Goal: Task Accomplishment & Management: Use online tool/utility

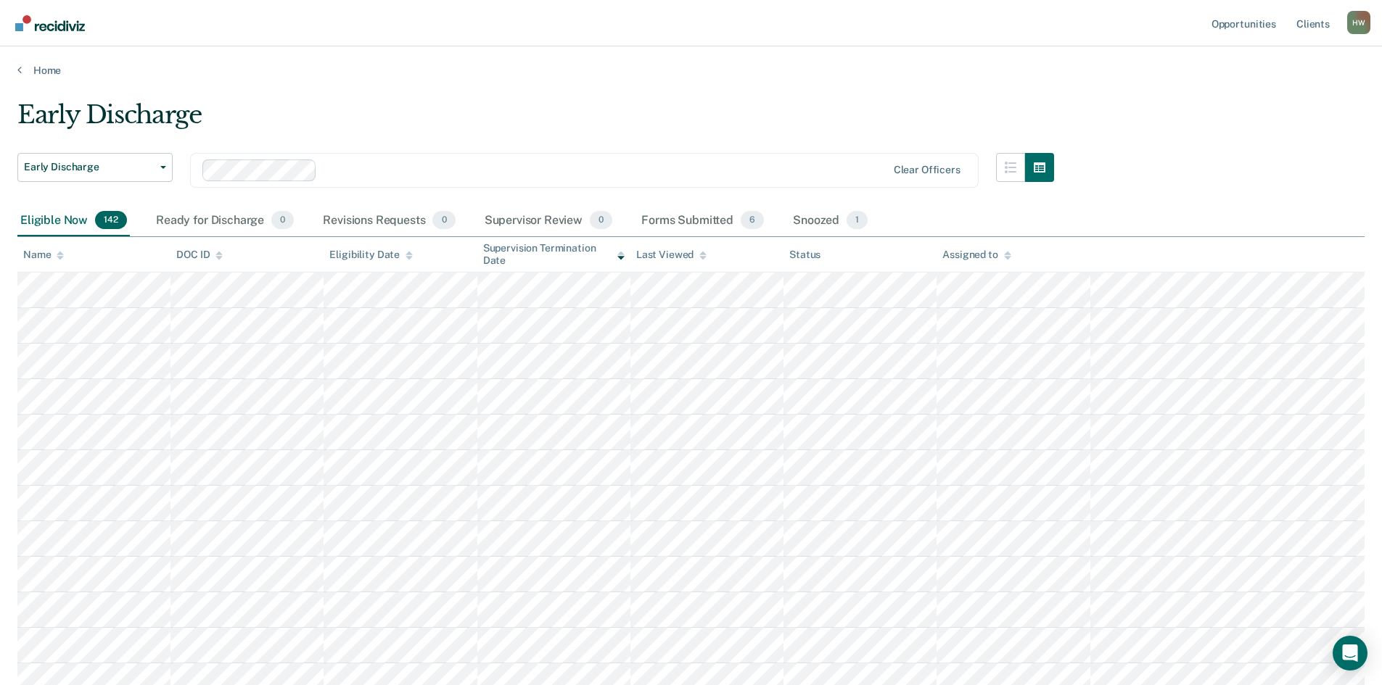
click at [60, 257] on icon at bounding box center [60, 258] width 7 height 4
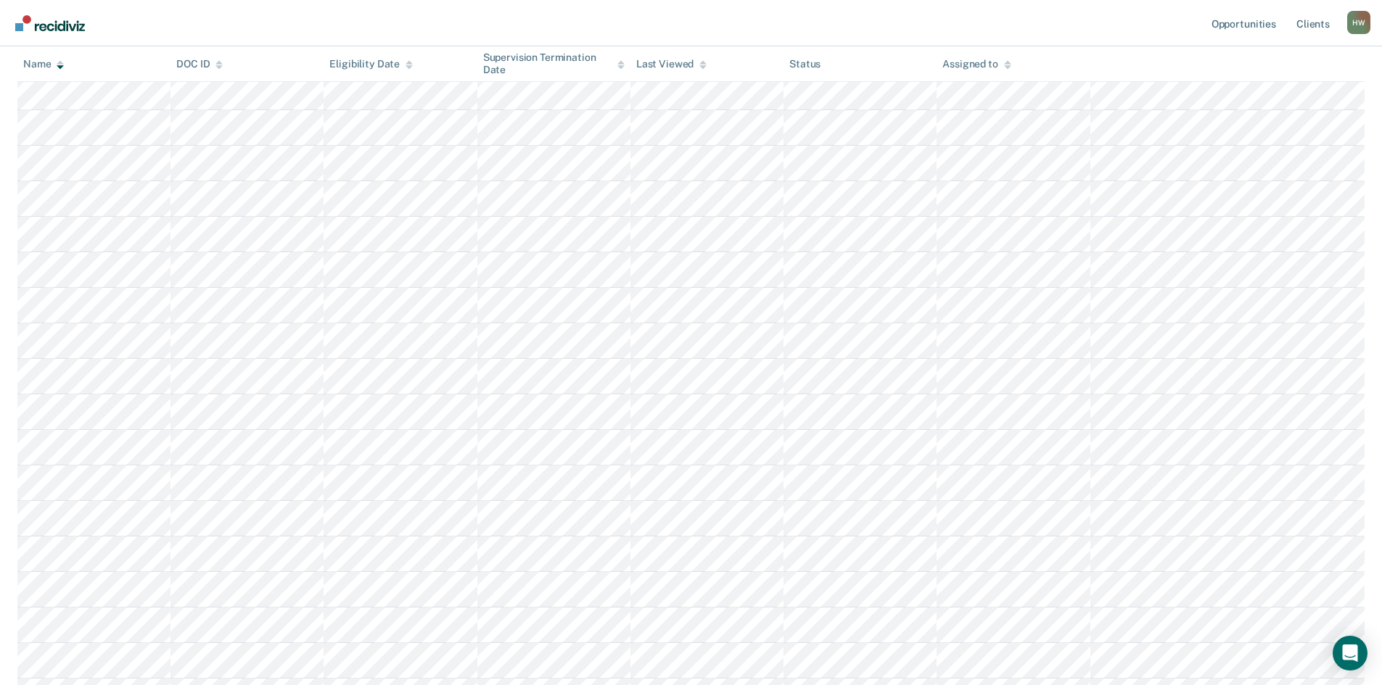
scroll to position [508, 0]
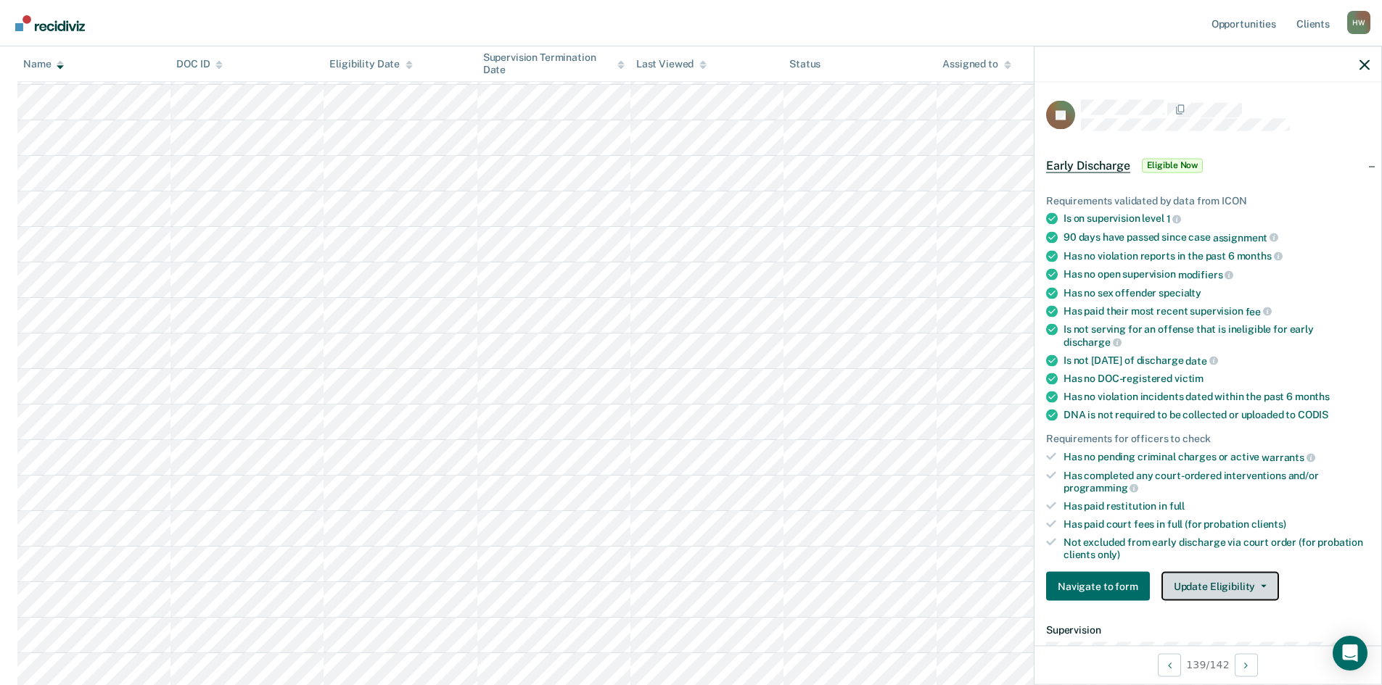
click at [1266, 582] on button "Update Eligibility" at bounding box center [1219, 586] width 117 height 29
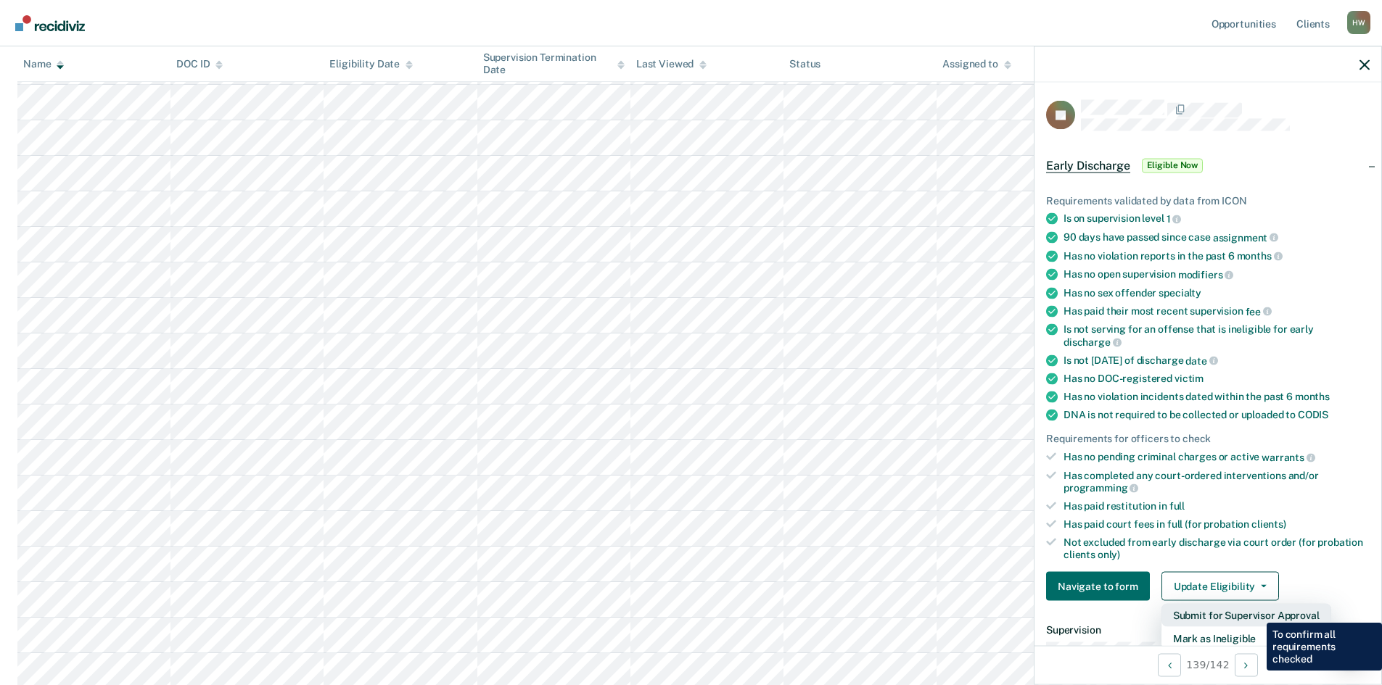
click at [1255, 612] on button "Submit for Supervisor Approval" at bounding box center [1246, 615] width 170 height 23
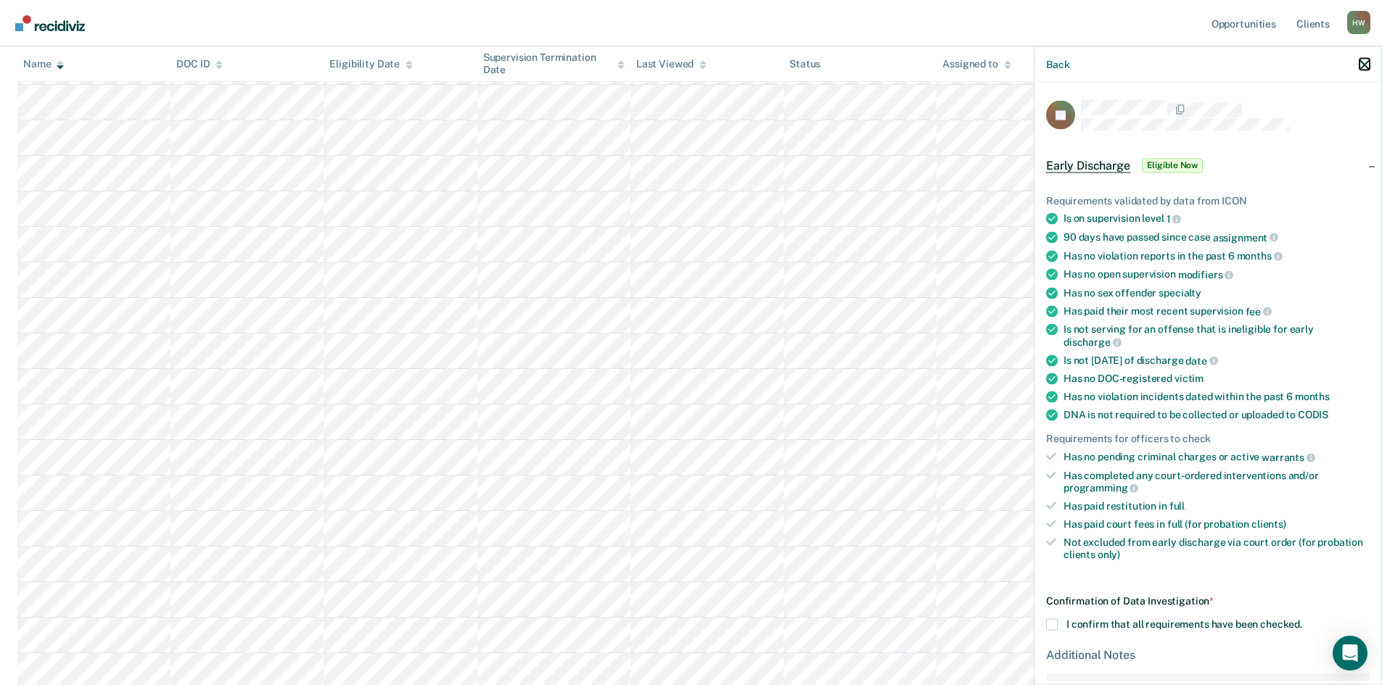
click at [1363, 61] on icon "button" at bounding box center [1364, 64] width 10 height 10
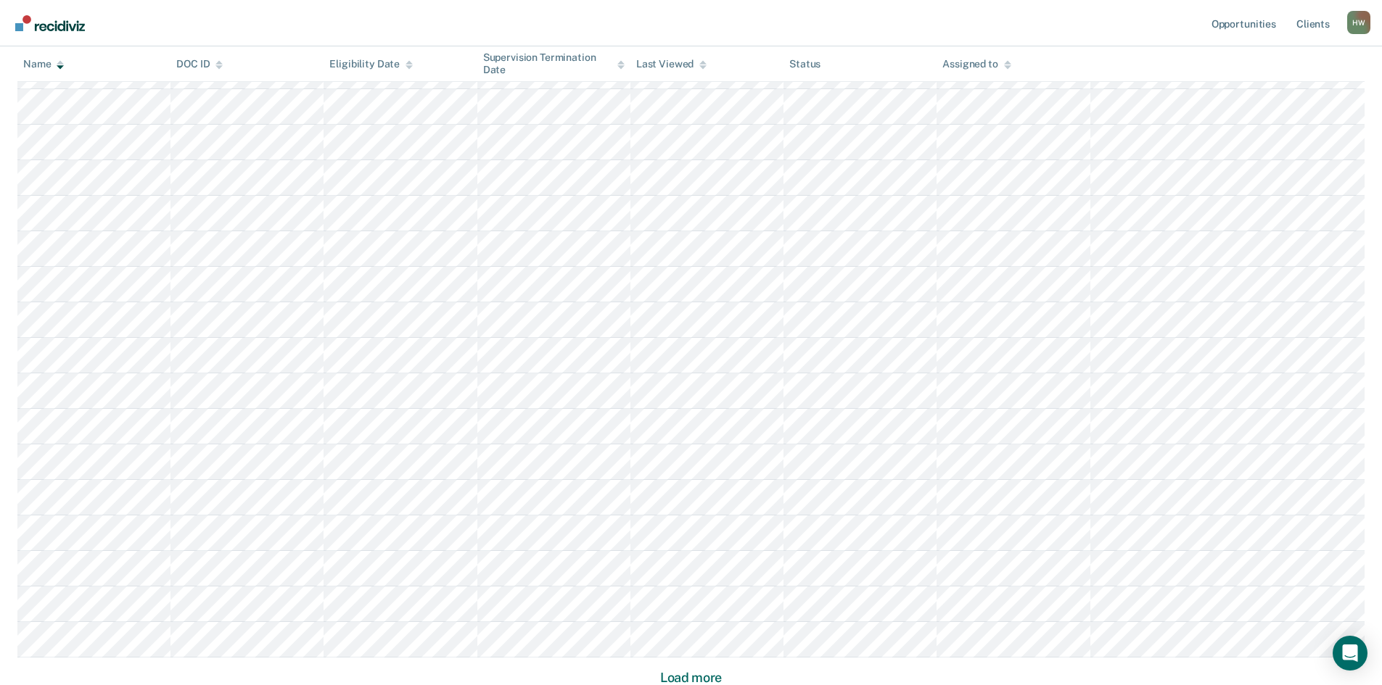
scroll to position [682, 0]
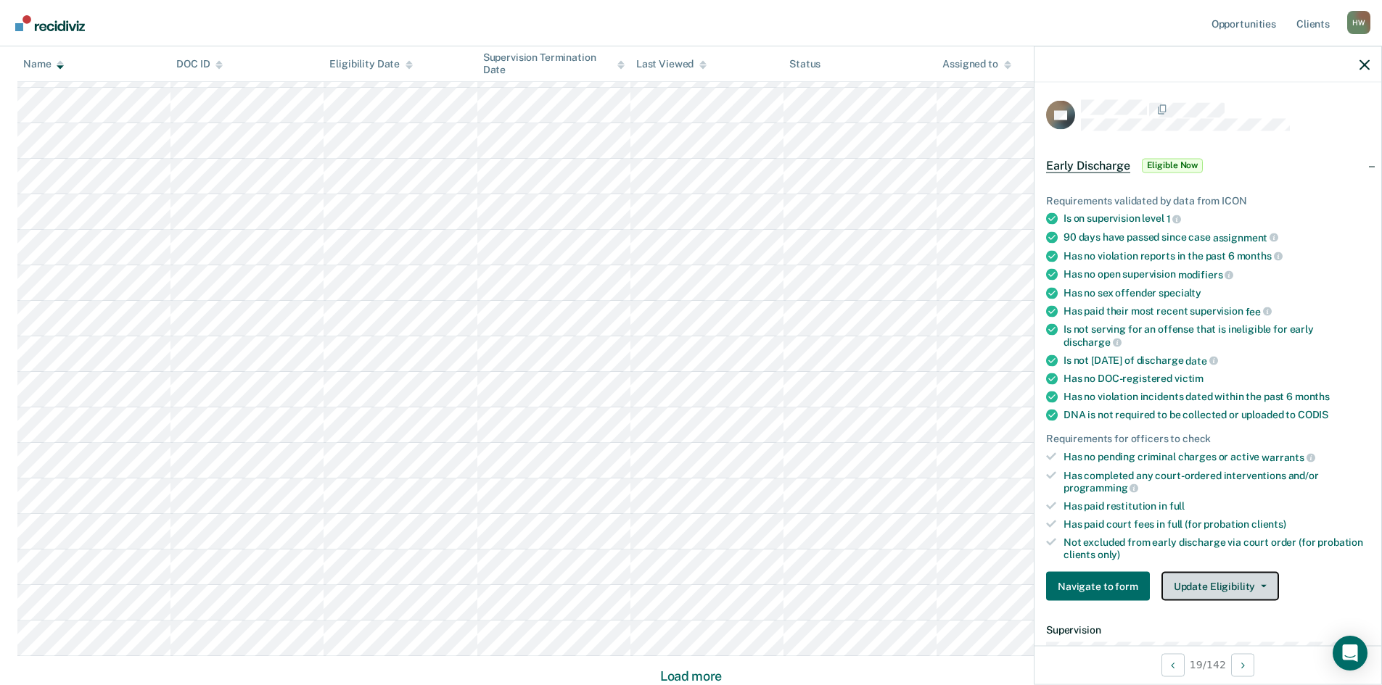
click at [1255, 585] on span "button" at bounding box center [1261, 586] width 12 height 3
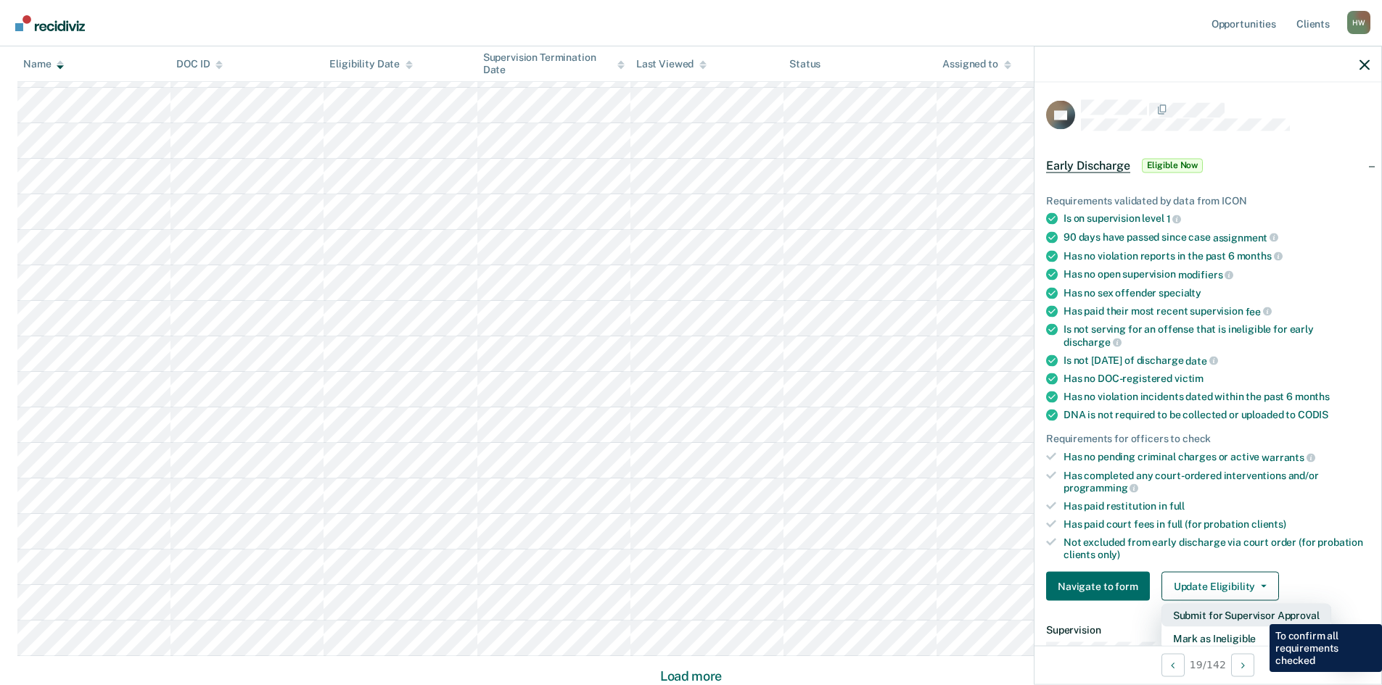
click at [1258, 614] on button "Submit for Supervisor Approval" at bounding box center [1246, 615] width 170 height 23
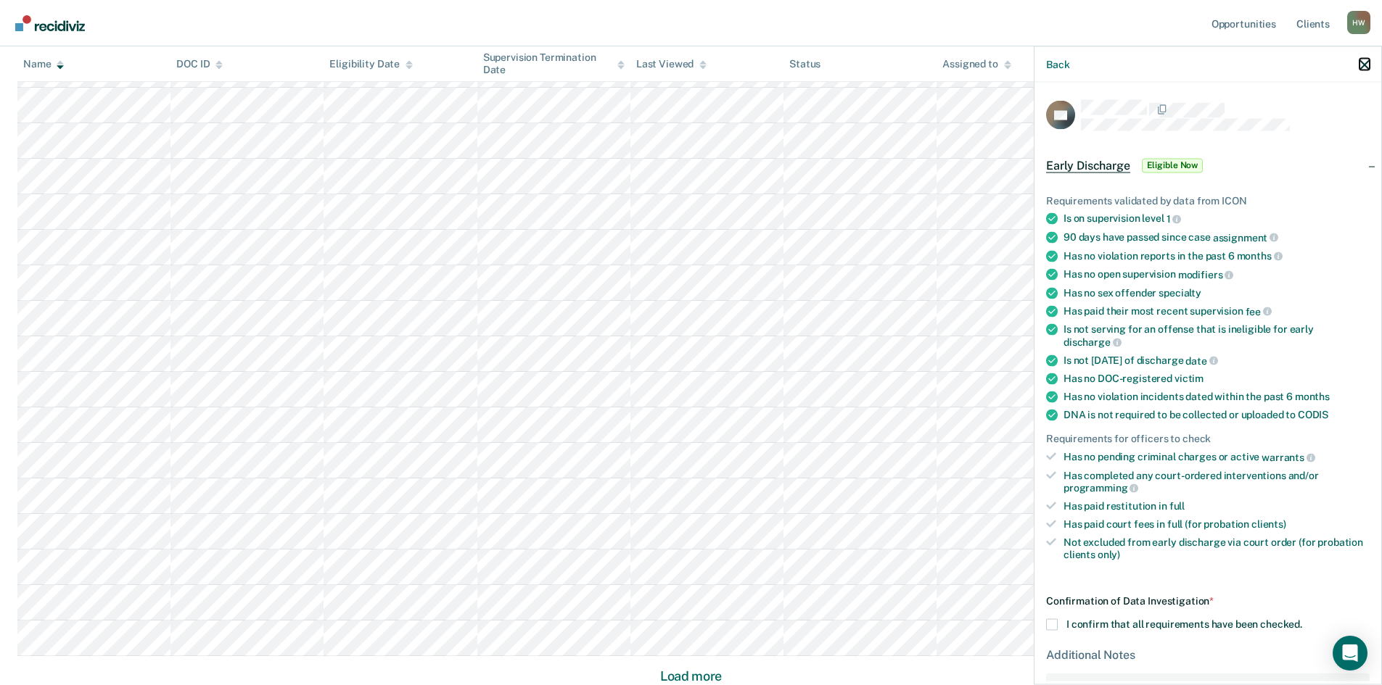
click at [1363, 65] on icon "button" at bounding box center [1364, 64] width 10 height 10
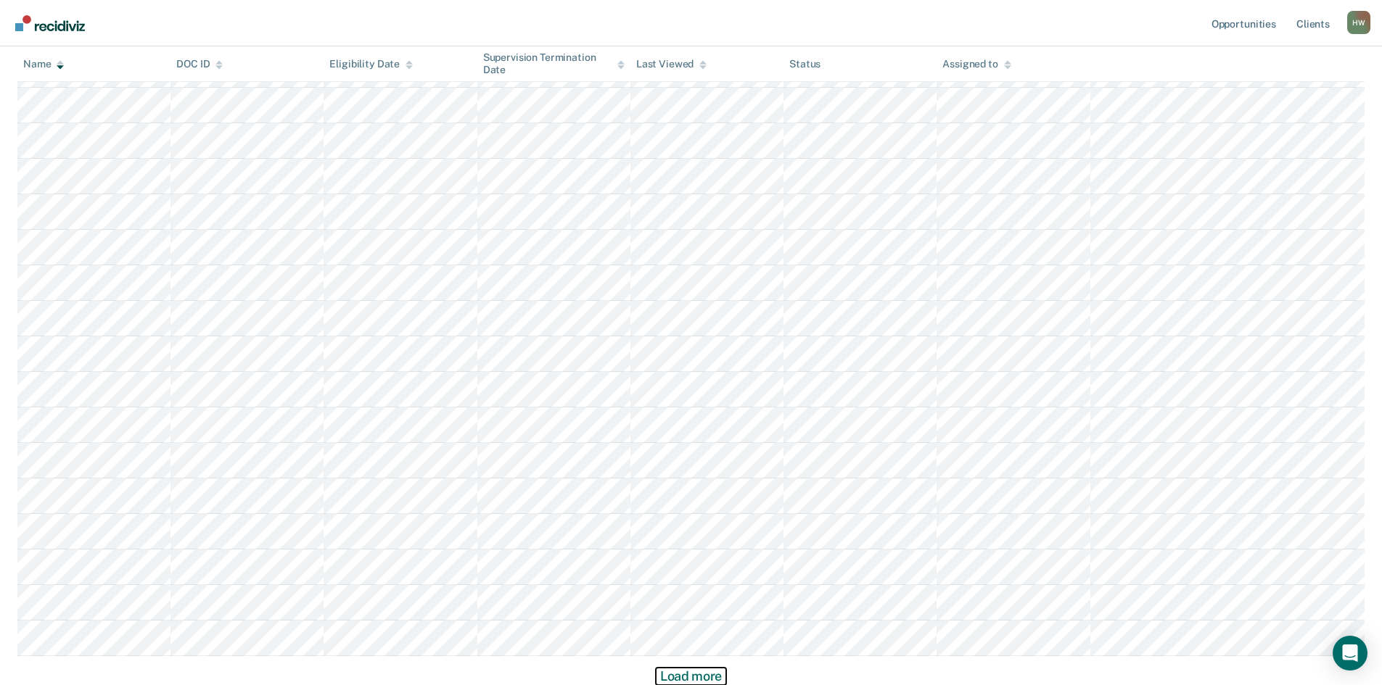
click at [696, 678] on button "Load more" at bounding box center [691, 676] width 70 height 17
click at [679, 677] on button "Load more" at bounding box center [691, 676] width 70 height 17
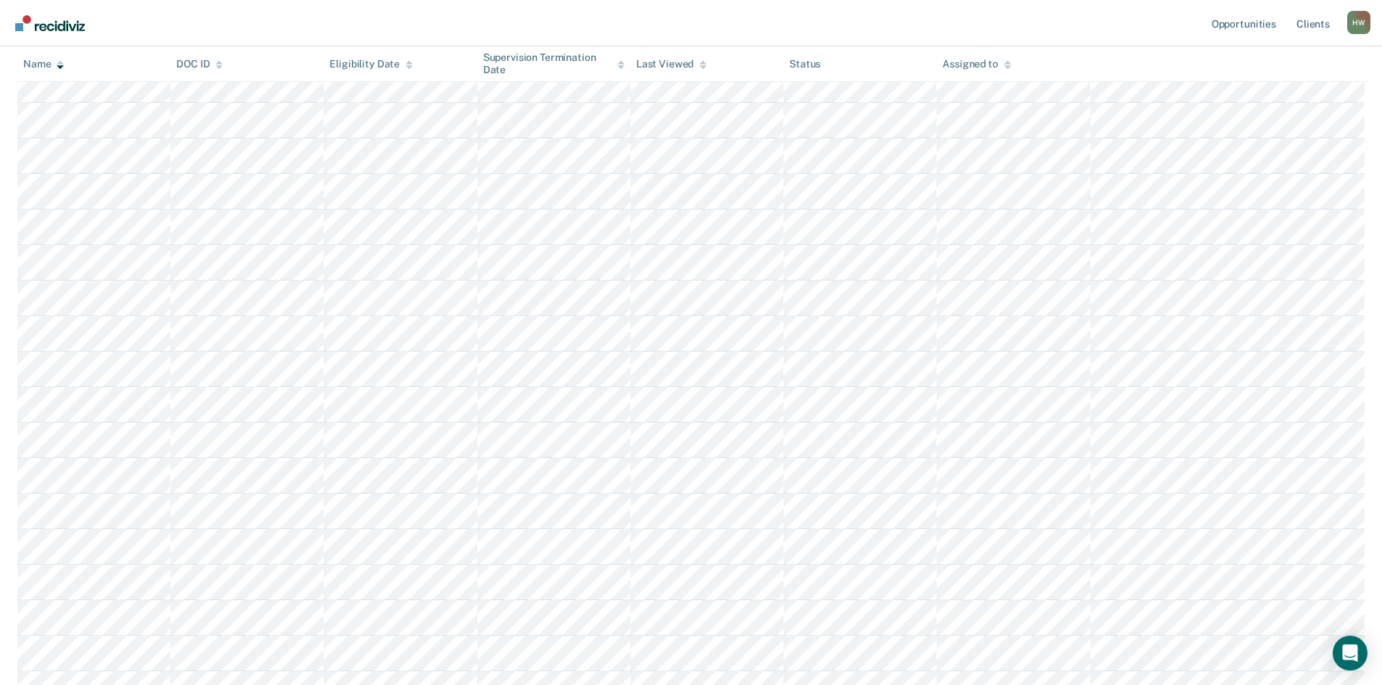
scroll to position [2815, 0]
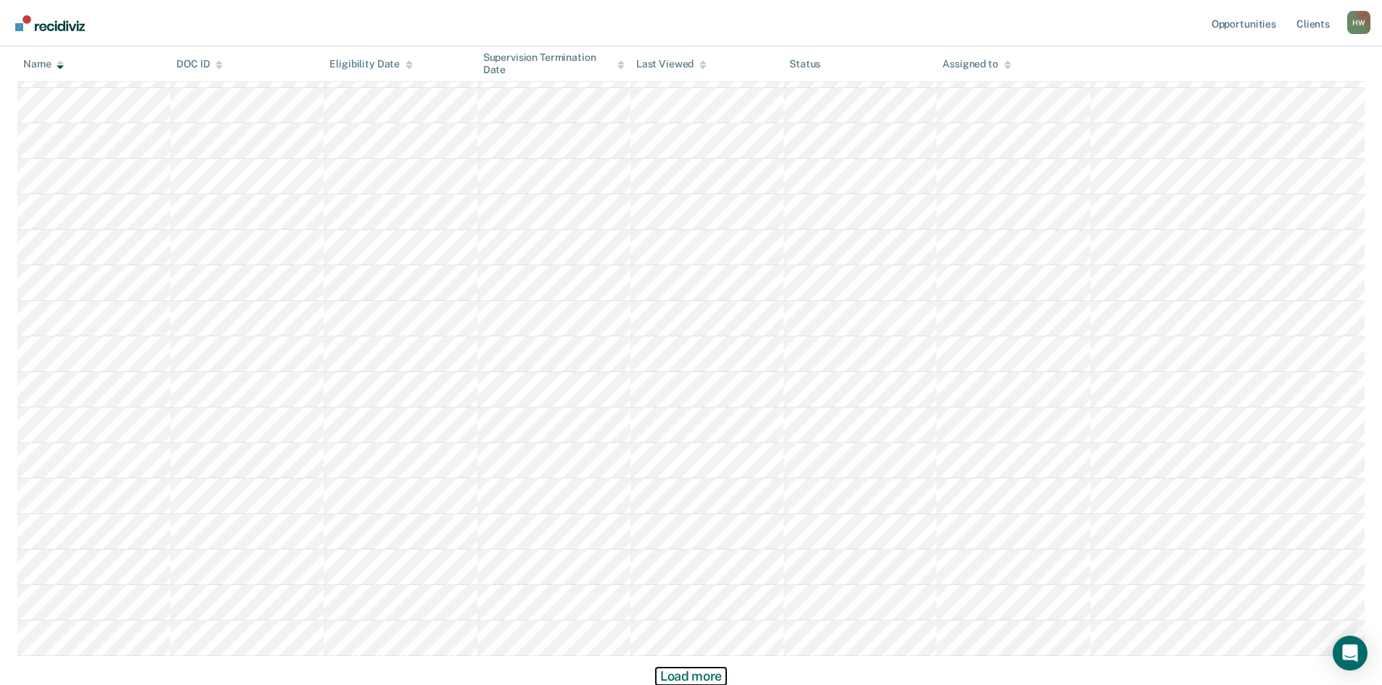
click at [688, 672] on button "Load more" at bounding box center [691, 676] width 70 height 17
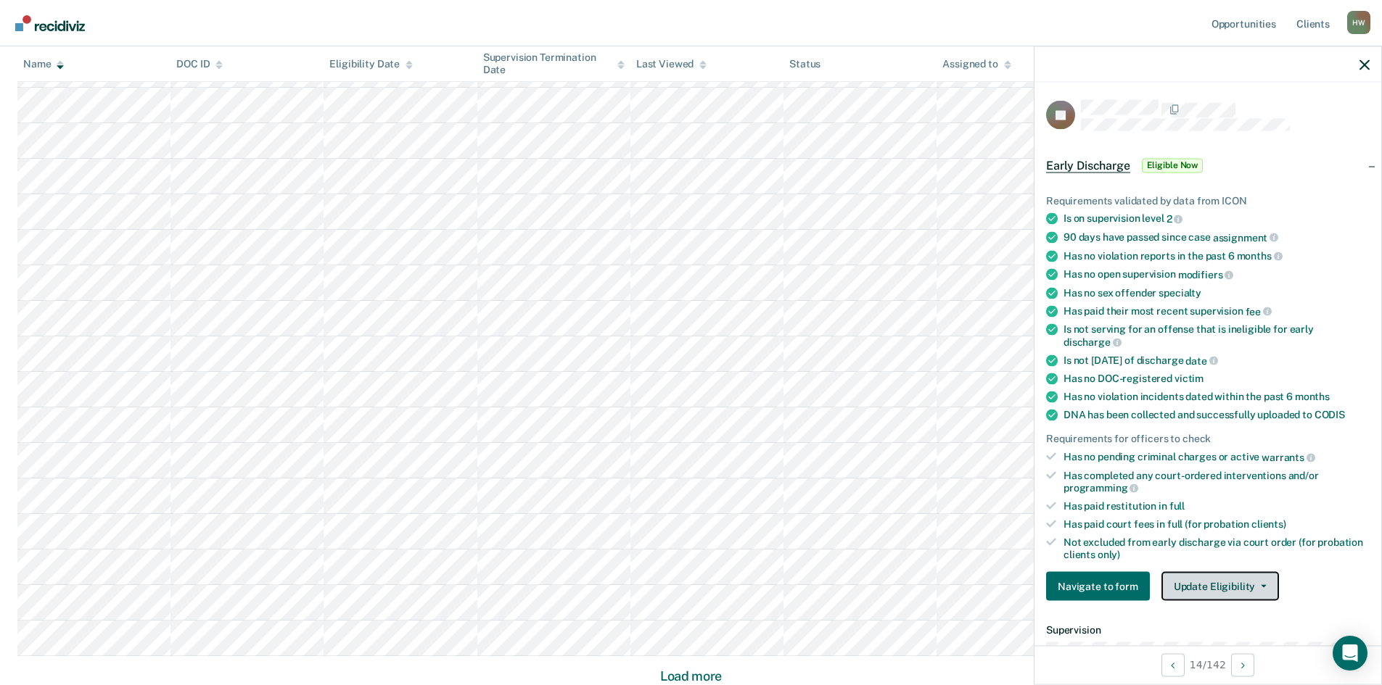
click at [1260, 582] on button "Update Eligibility" at bounding box center [1219, 586] width 117 height 29
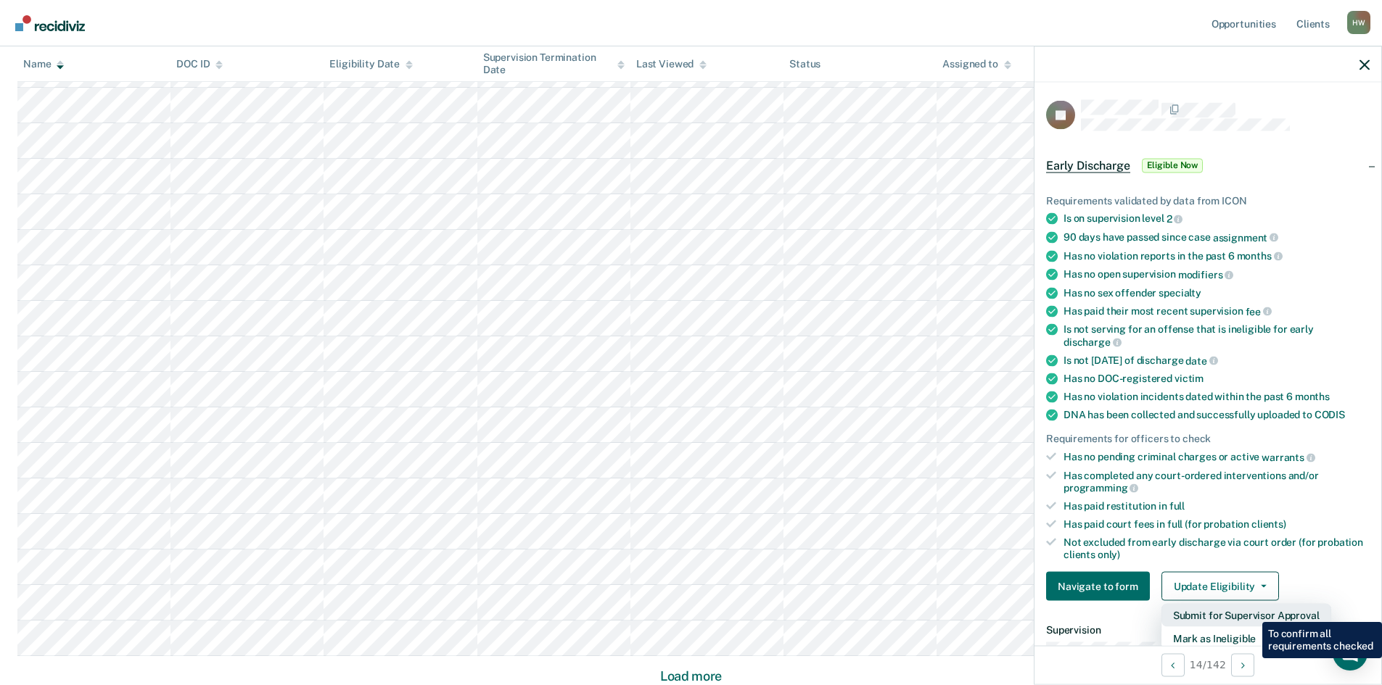
click at [1251, 614] on button "Submit for Supervisor Approval" at bounding box center [1246, 615] width 170 height 23
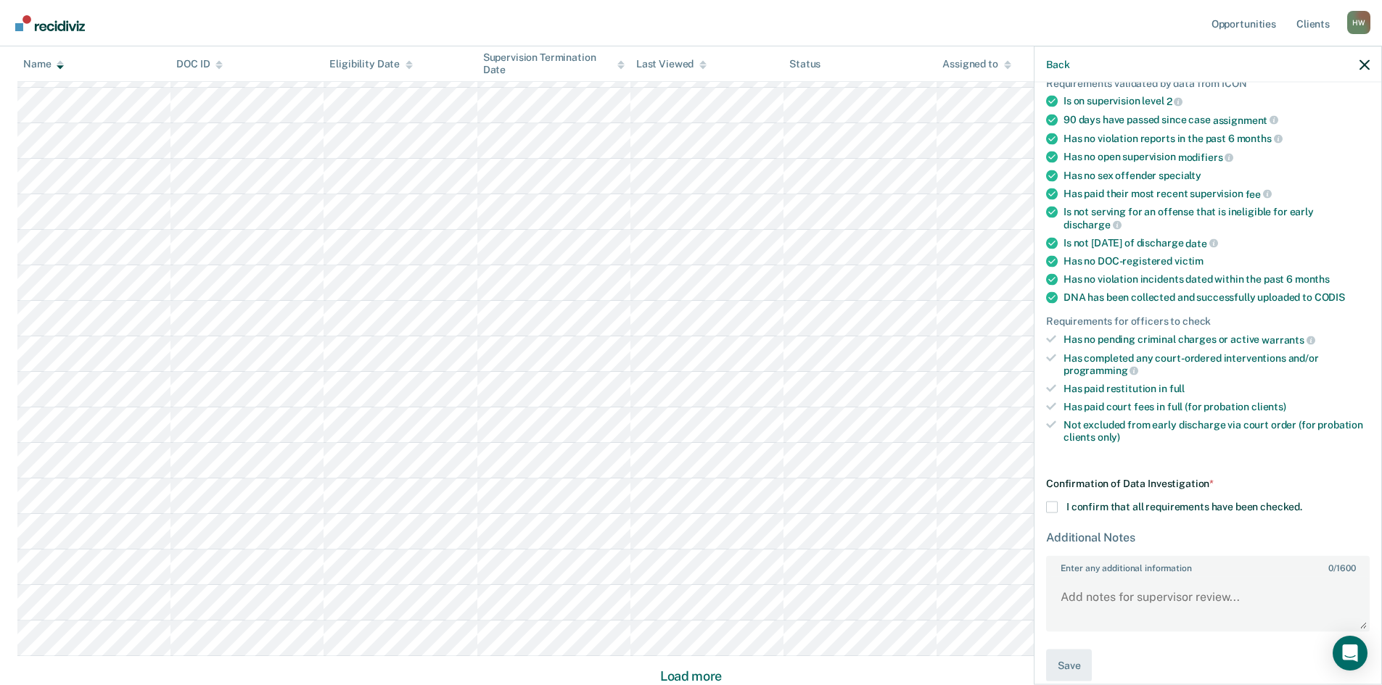
scroll to position [133, 0]
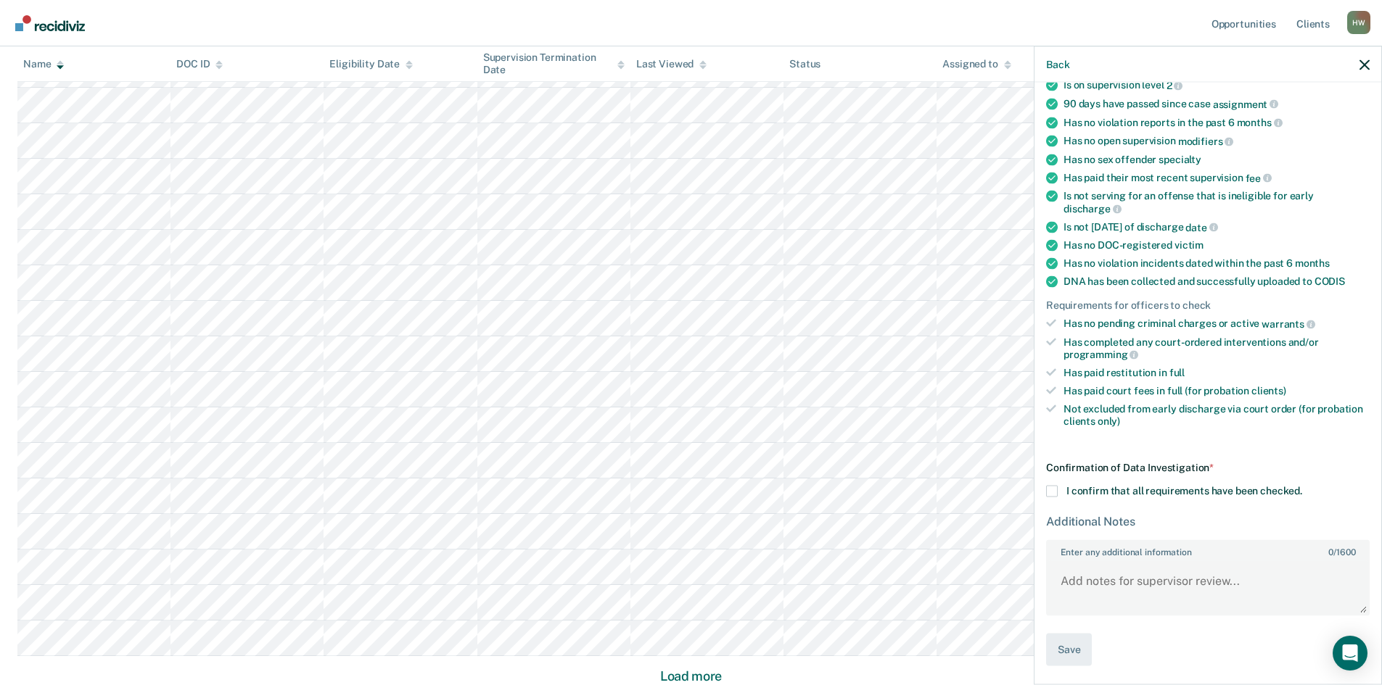
click at [1052, 487] on span at bounding box center [1052, 492] width 12 height 12
click at [1302, 486] on input "I confirm that all requirements have been checked." at bounding box center [1302, 486] width 0 height 0
click at [1080, 635] on button "Save" at bounding box center [1069, 650] width 46 height 33
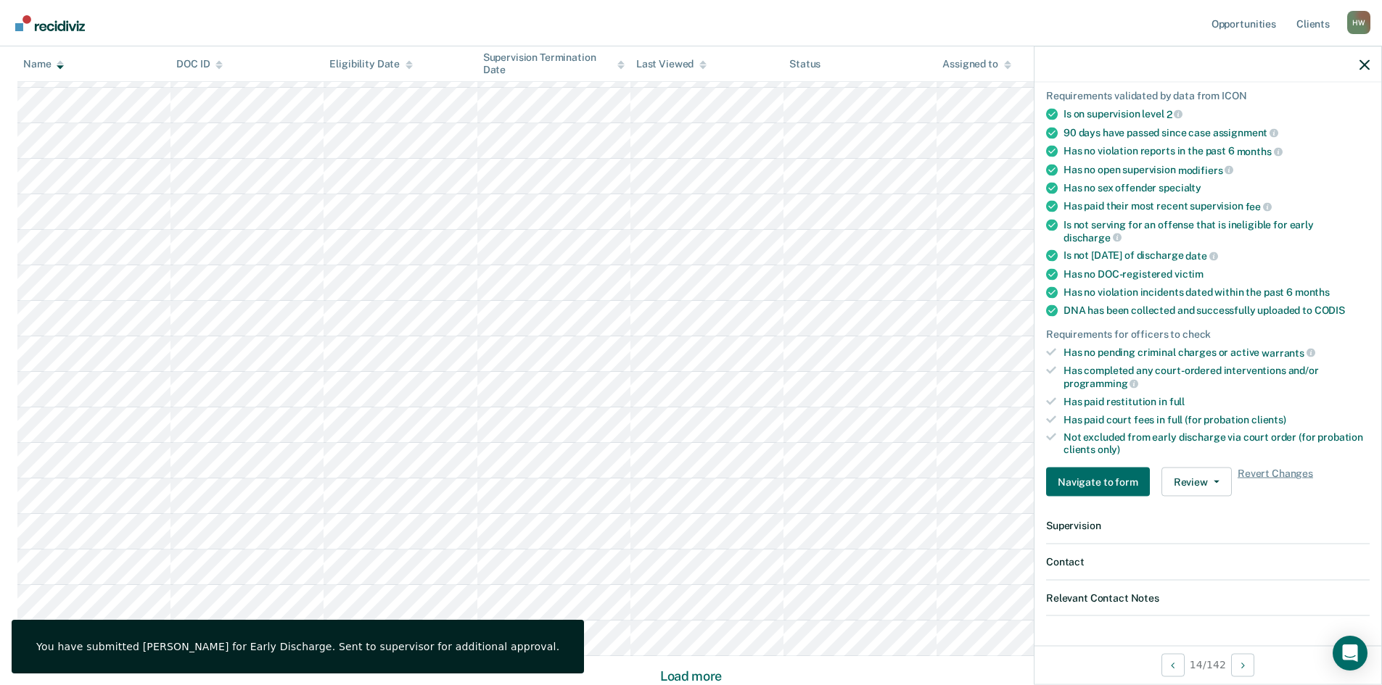
scroll to position [114, 0]
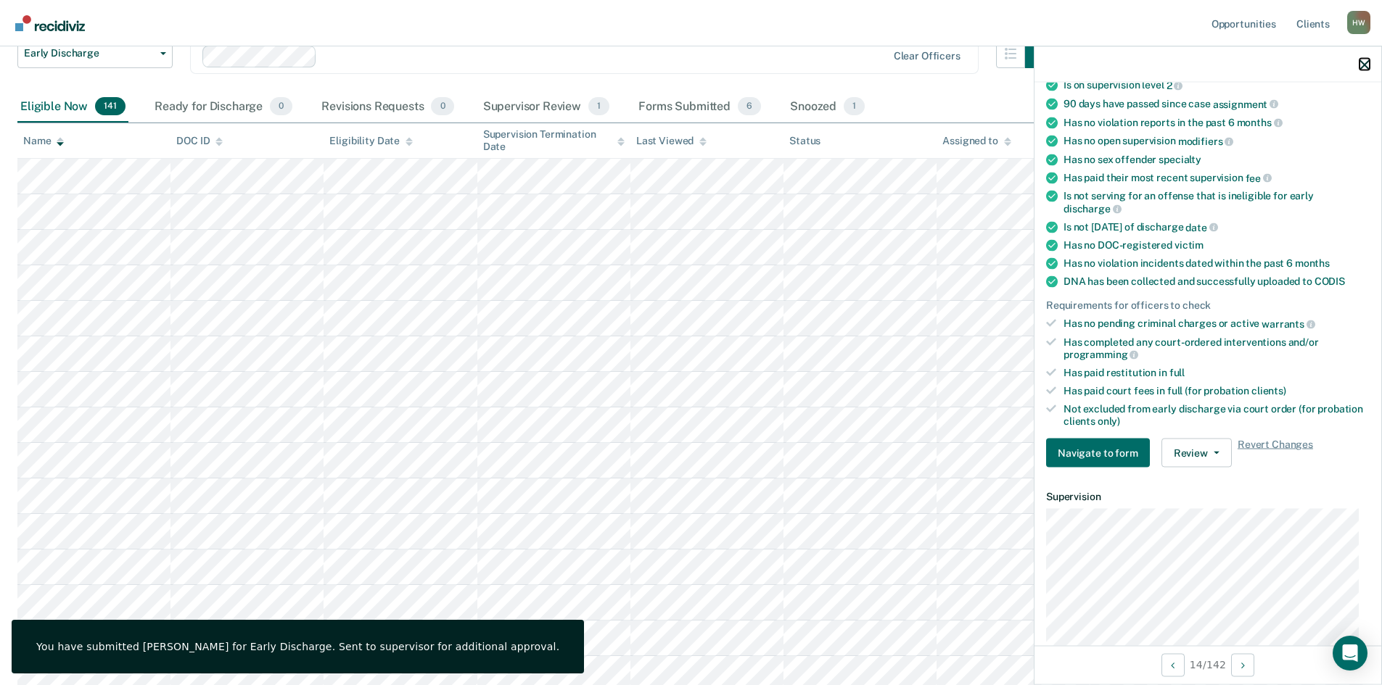
click at [1363, 62] on icon "button" at bounding box center [1364, 64] width 10 height 10
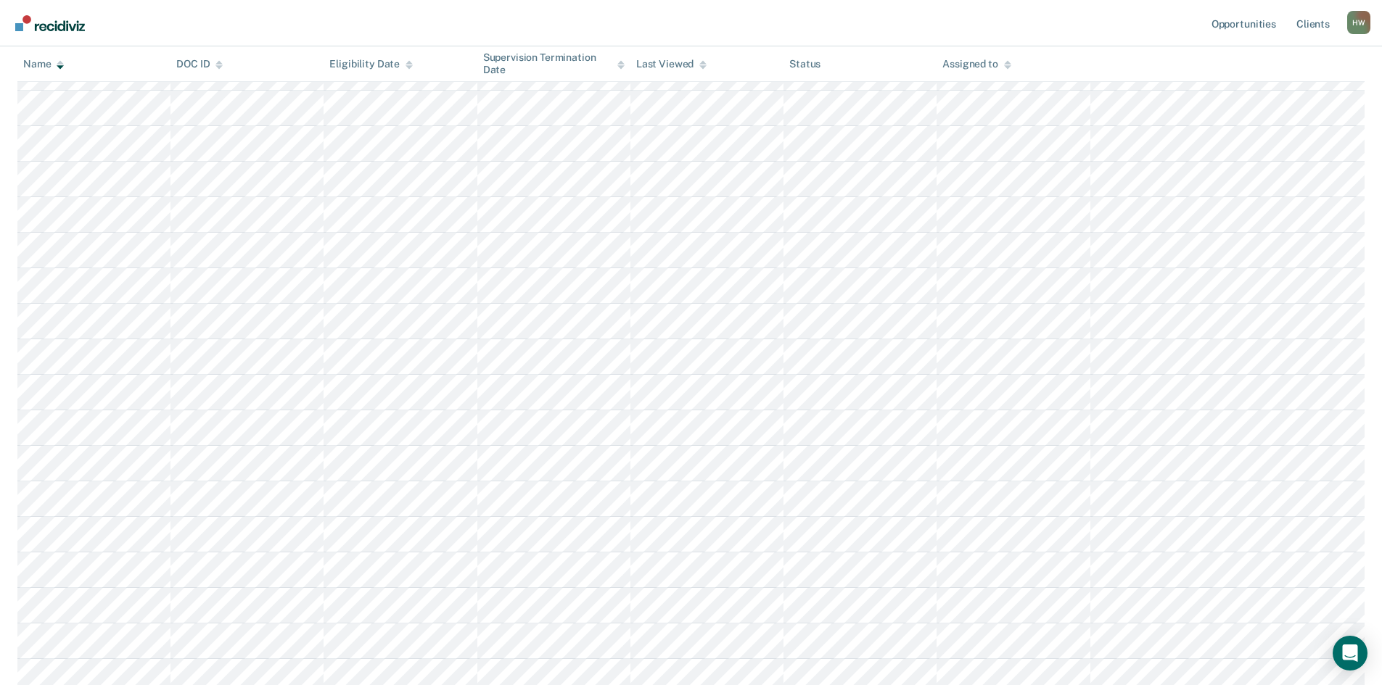
scroll to position [3881, 0]
click at [691, 674] on button "Load more" at bounding box center [691, 676] width 70 height 17
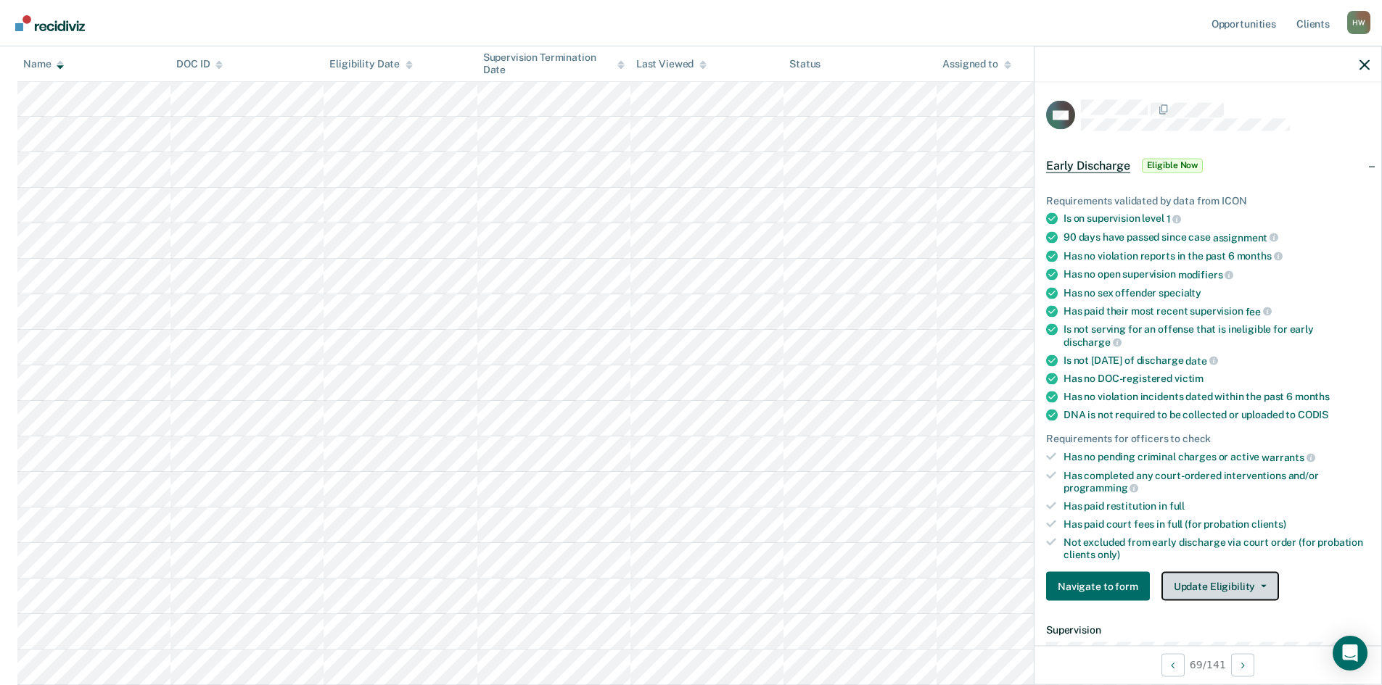
click at [1239, 591] on button "Update Eligibility" at bounding box center [1219, 586] width 117 height 29
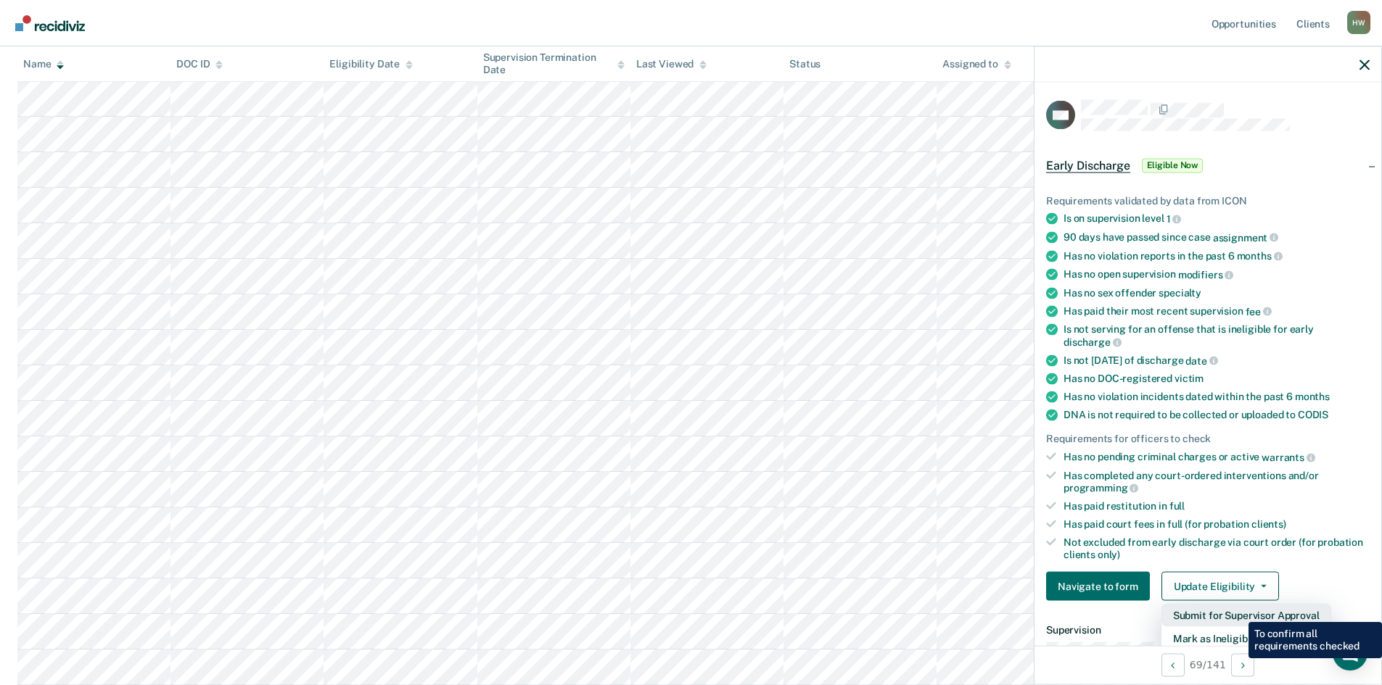
click at [1237, 611] on button "Submit for Supervisor Approval" at bounding box center [1246, 615] width 170 height 23
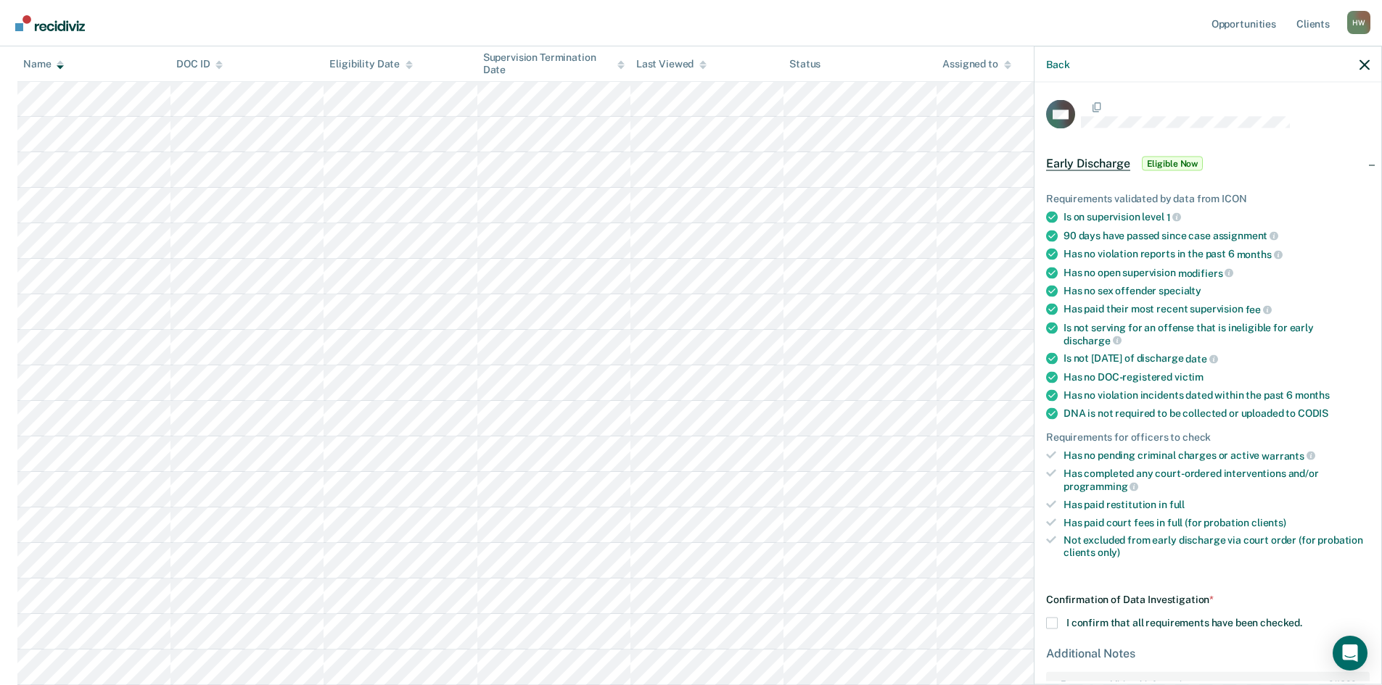
scroll to position [73, 0]
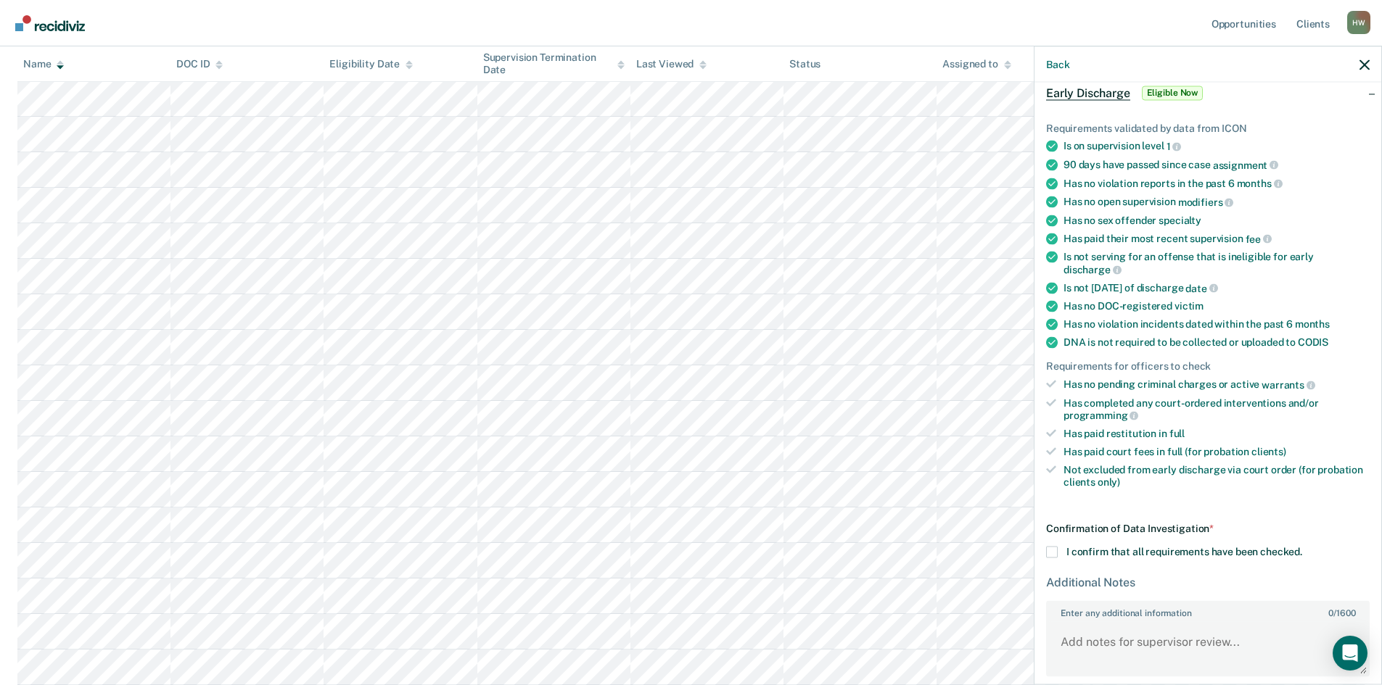
click at [1054, 553] on span at bounding box center [1052, 553] width 12 height 12
click at [1302, 547] on input "I confirm that all requirements have been checked." at bounding box center [1302, 547] width 0 height 0
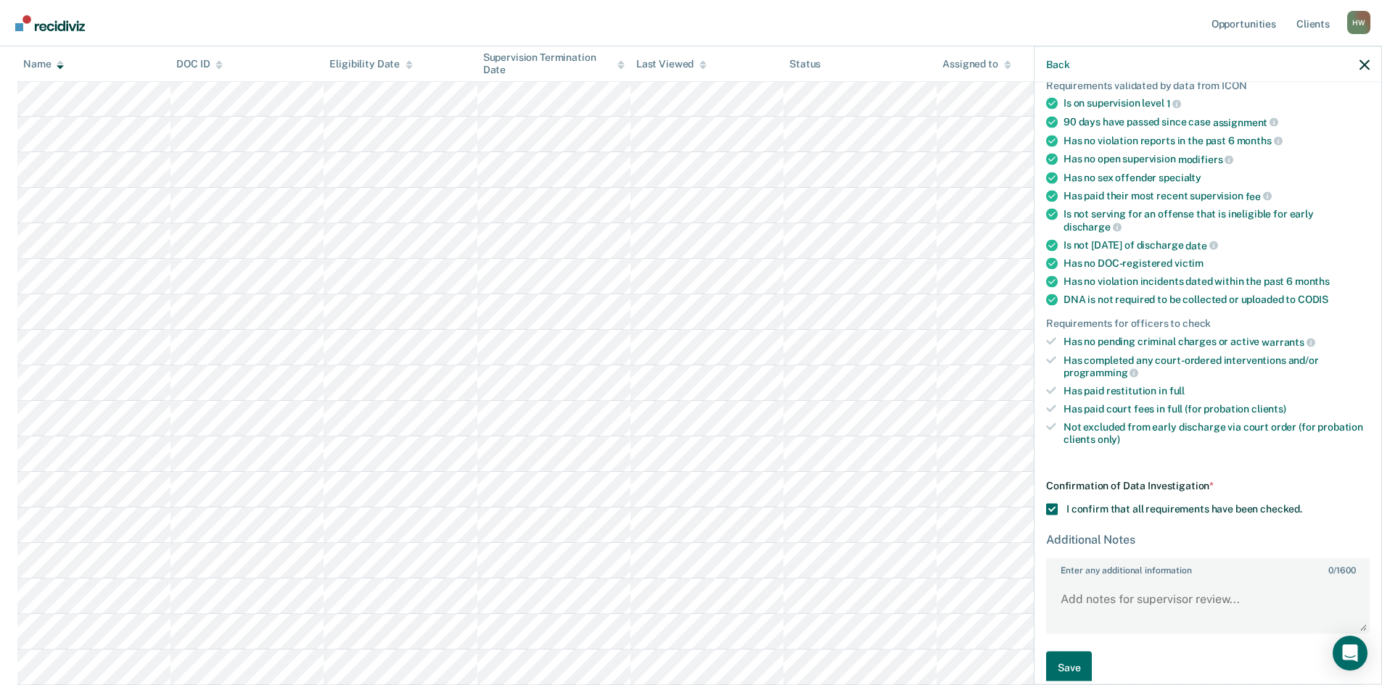
scroll to position [133, 0]
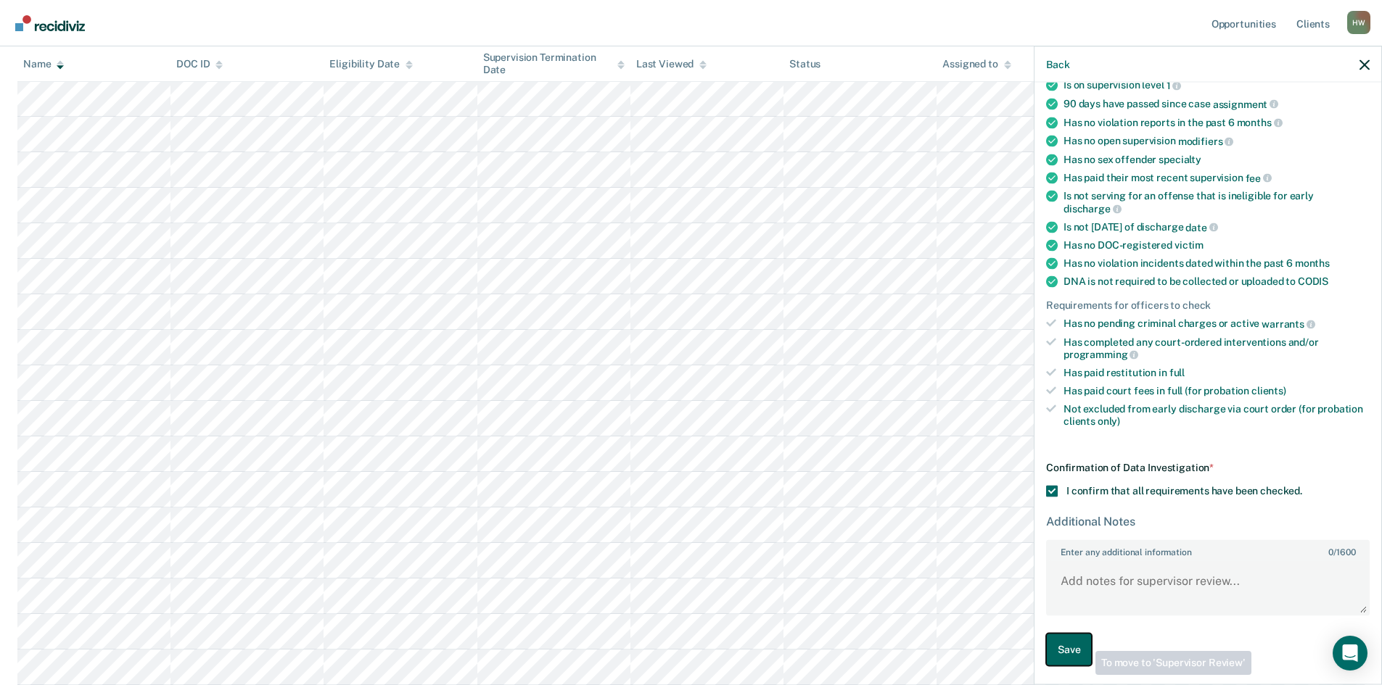
click at [1077, 644] on button "Save" at bounding box center [1069, 650] width 46 height 33
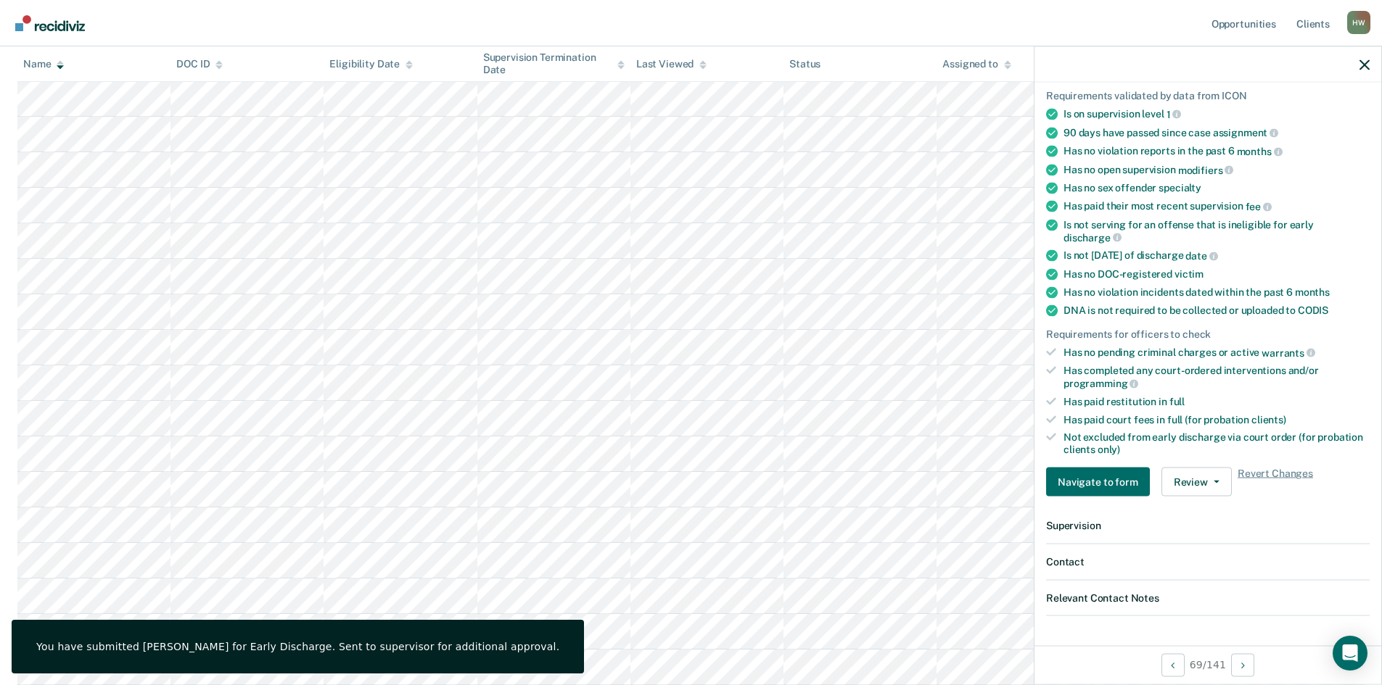
scroll to position [0, 0]
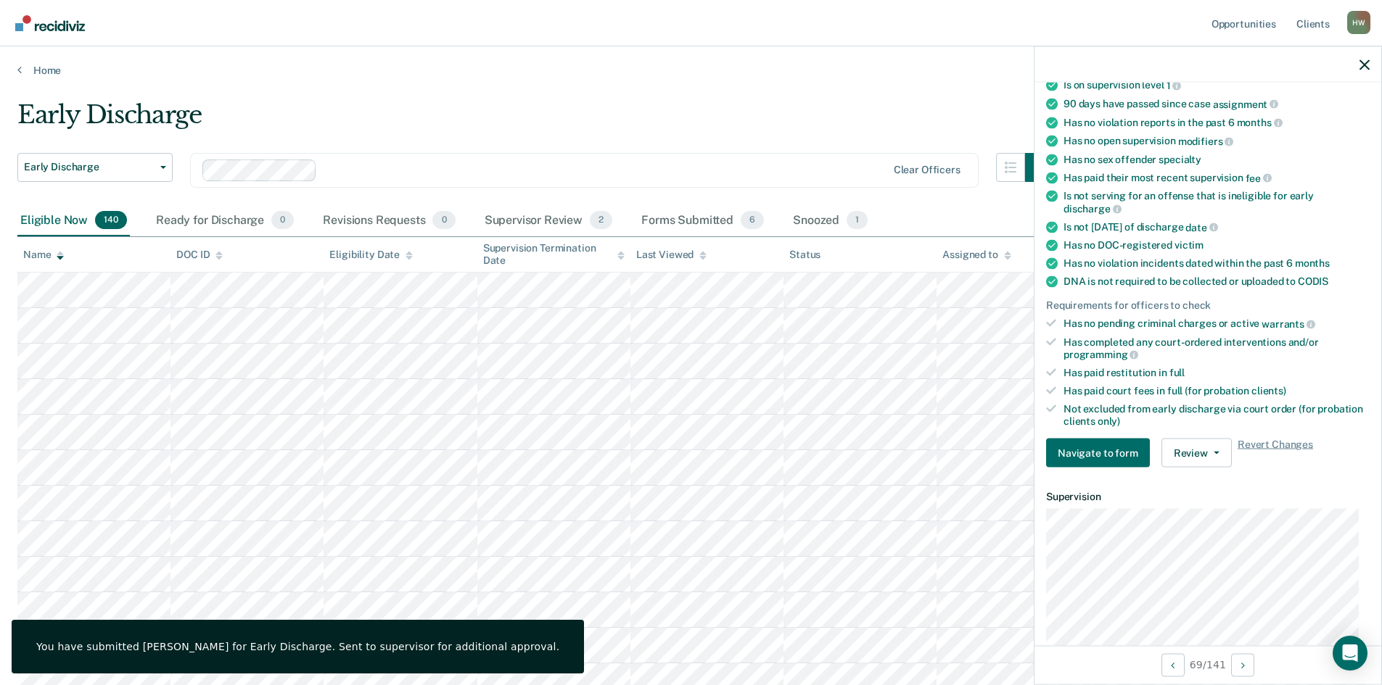
click at [1354, 62] on div at bounding box center [1207, 64] width 347 height 36
click at [1361, 61] on icon "button" at bounding box center [1364, 64] width 10 height 10
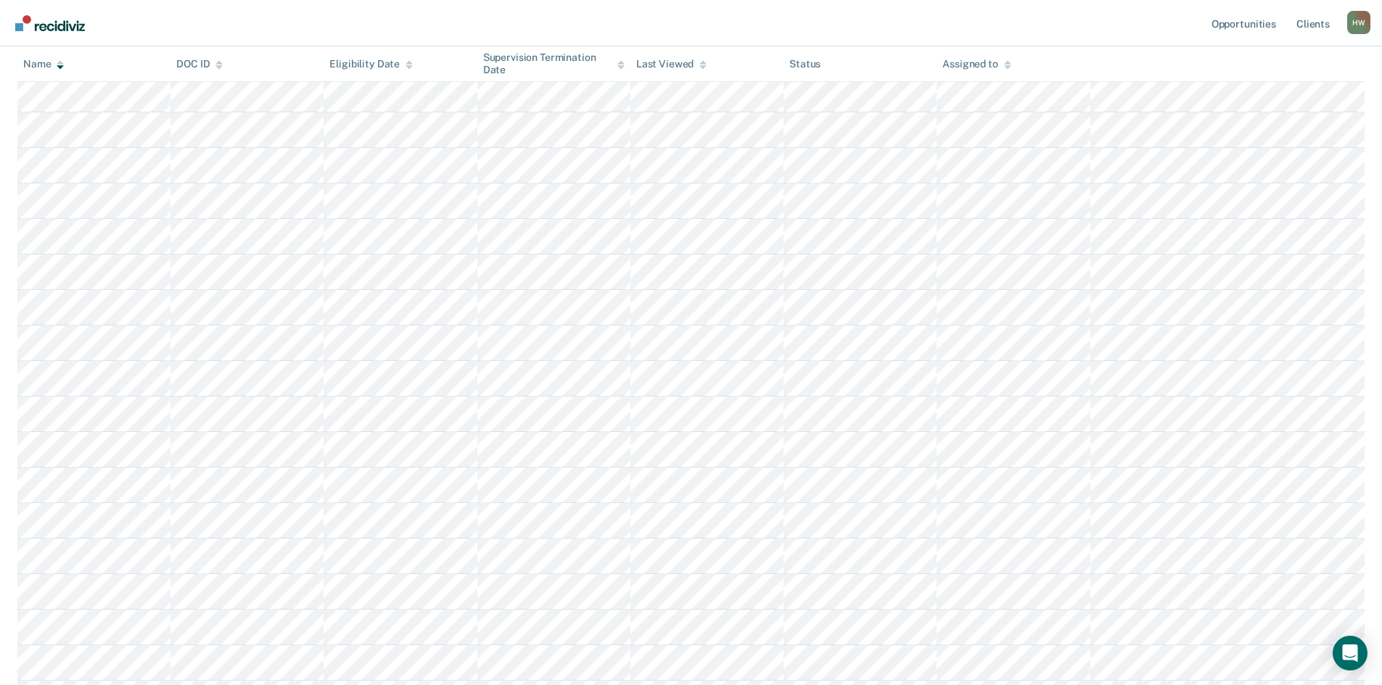
scroll to position [725, 0]
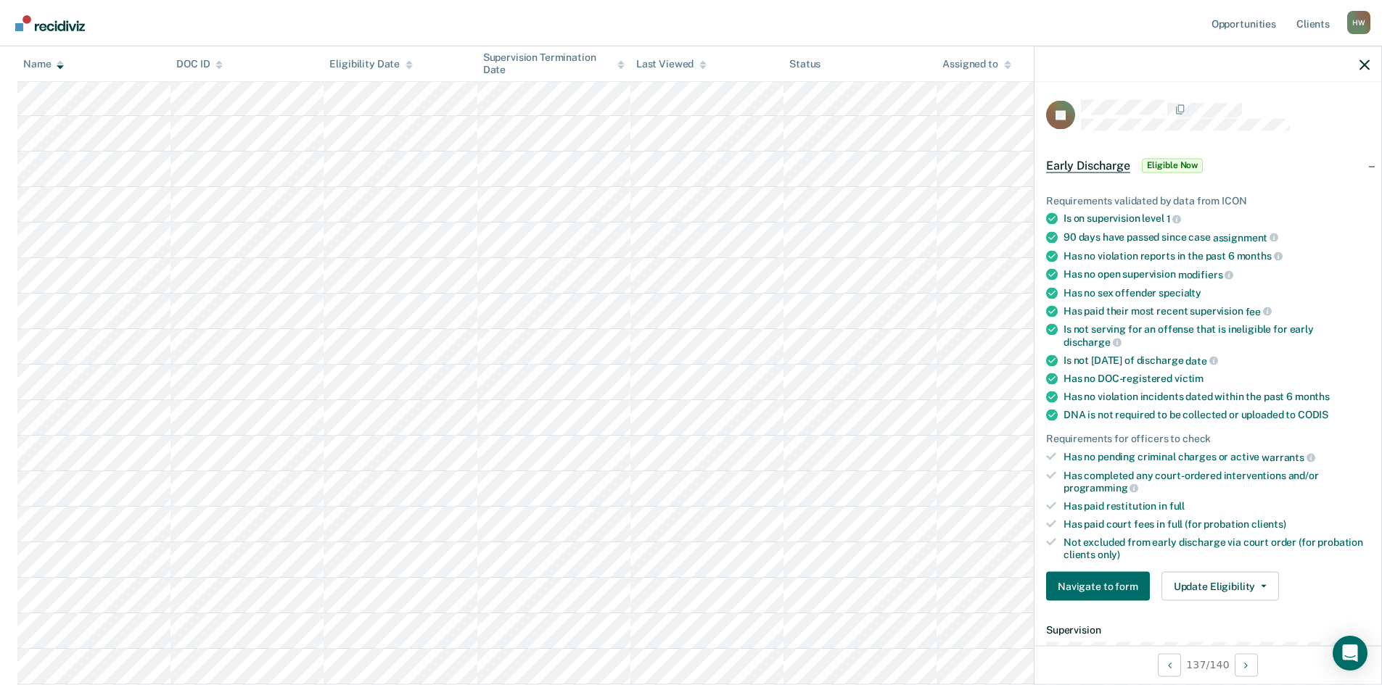
click at [1162, 274] on div "Has no open supervision modifiers" at bounding box center [1216, 274] width 306 height 13
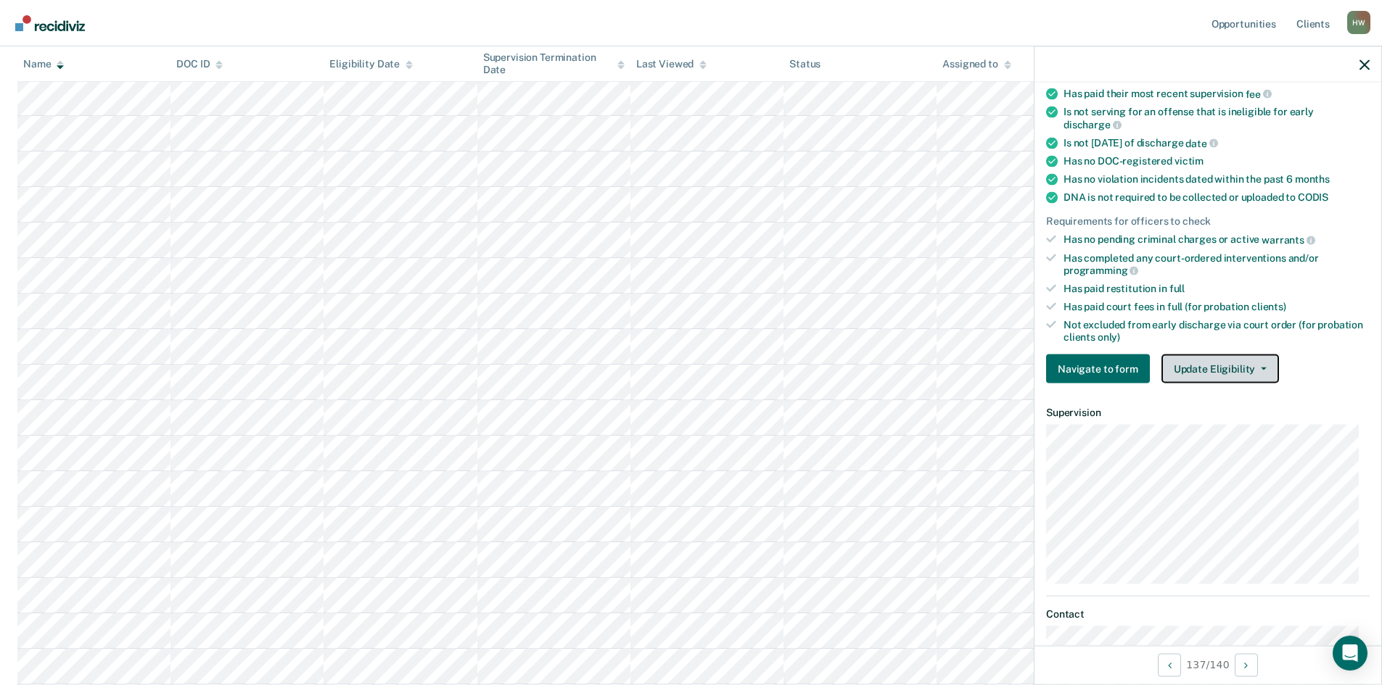
click at [1259, 360] on button "Update Eligibility" at bounding box center [1219, 369] width 117 height 29
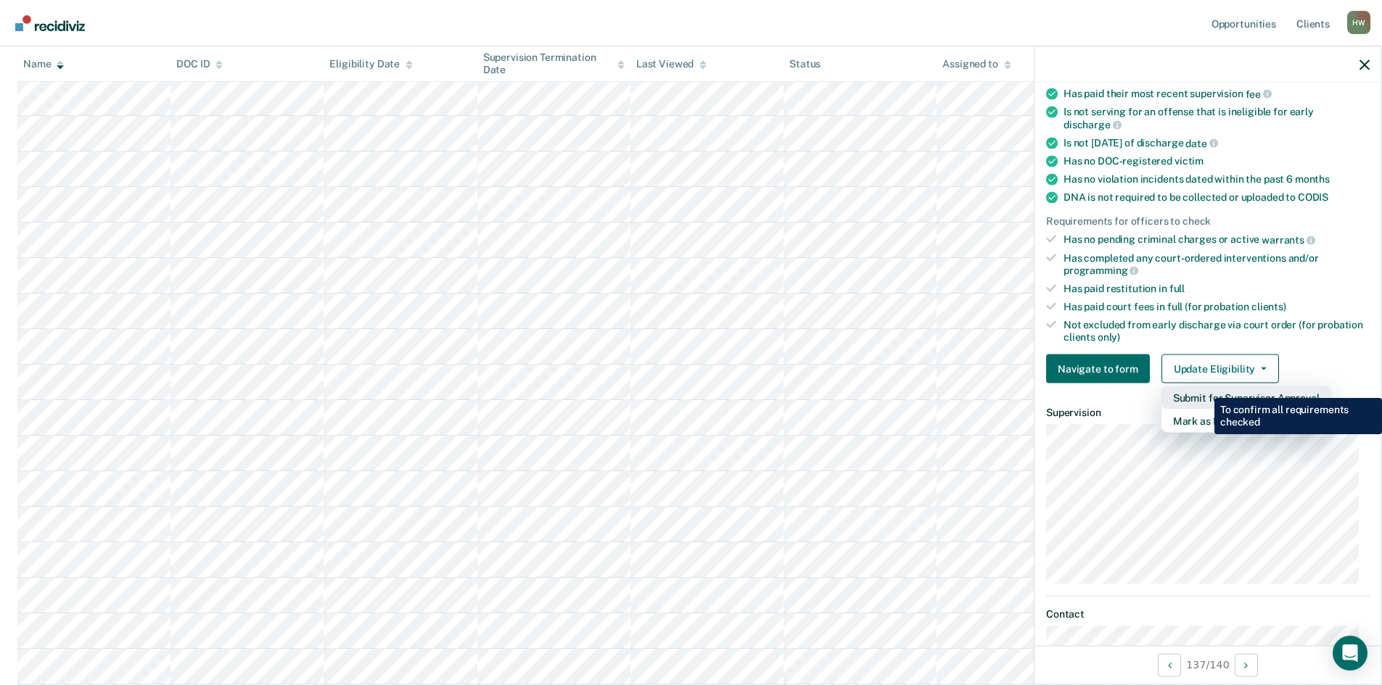
click at [1203, 387] on button "Submit for Supervisor Approval" at bounding box center [1246, 398] width 170 height 23
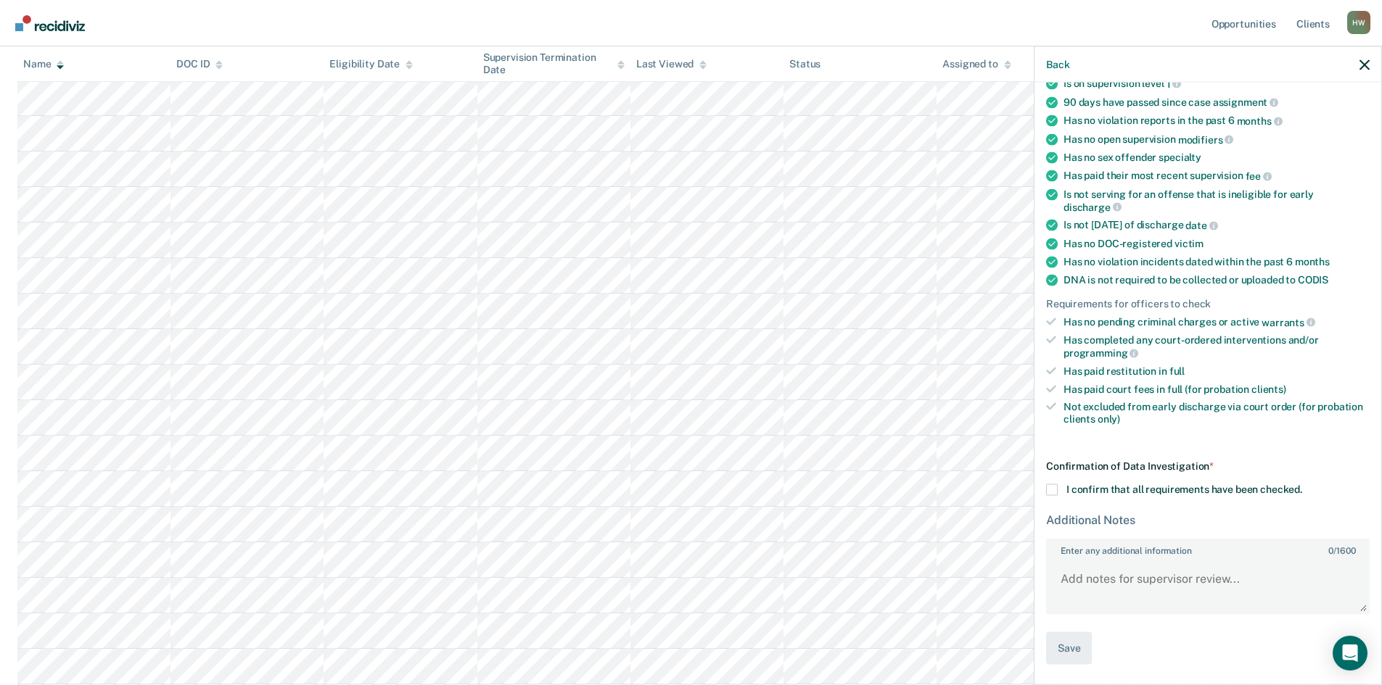
scroll to position [133, 0]
click at [1051, 487] on span at bounding box center [1052, 490] width 12 height 12
click at [1302, 484] on input "I confirm that all requirements have been checked." at bounding box center [1302, 484] width 0 height 0
click at [1081, 644] on button "Save" at bounding box center [1069, 650] width 46 height 33
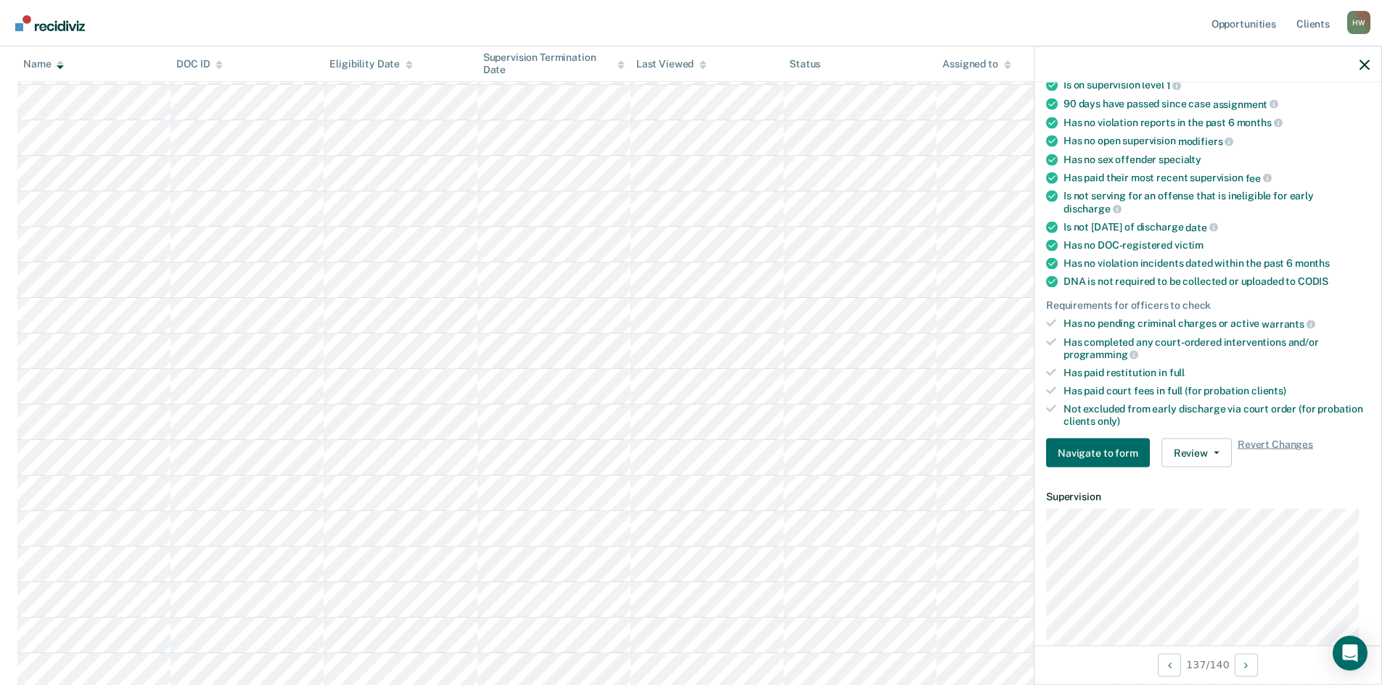
scroll to position [1015, 0]
click at [1364, 65] on icon "button" at bounding box center [1364, 64] width 10 height 10
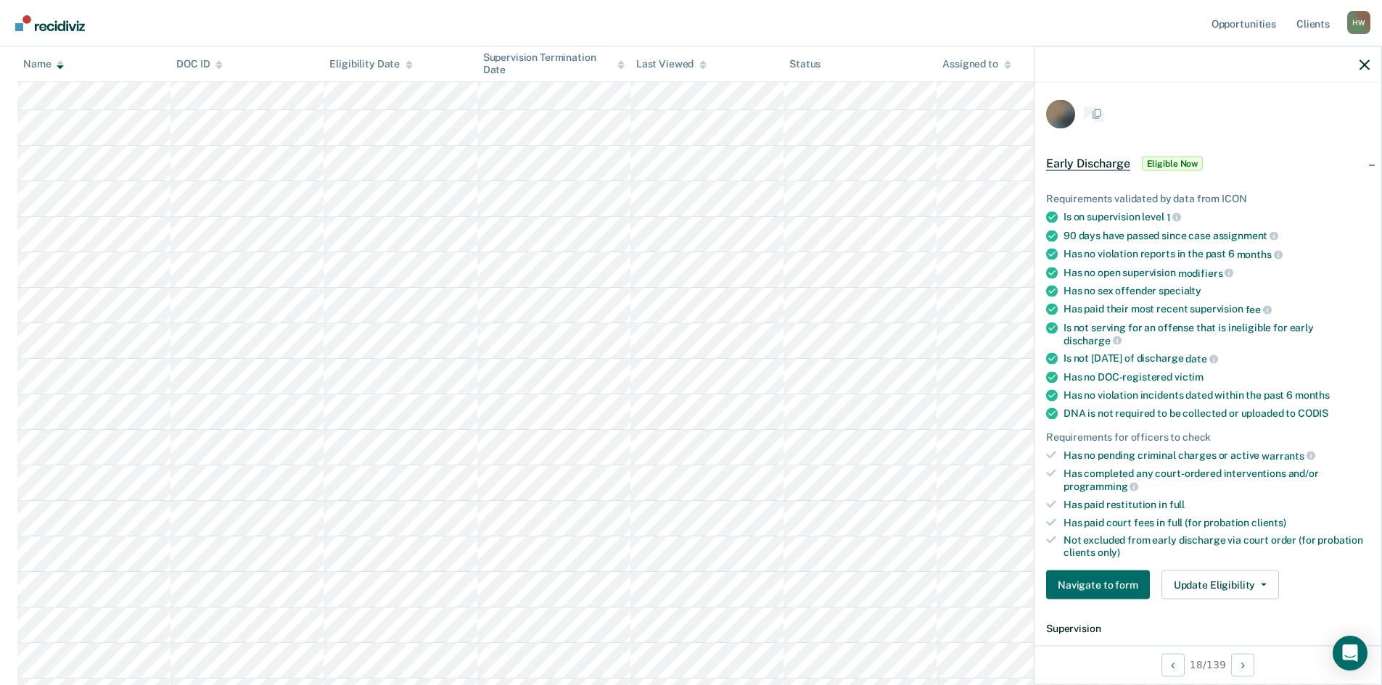
click at [1057, 237] on icon at bounding box center [1052, 236] width 12 height 12
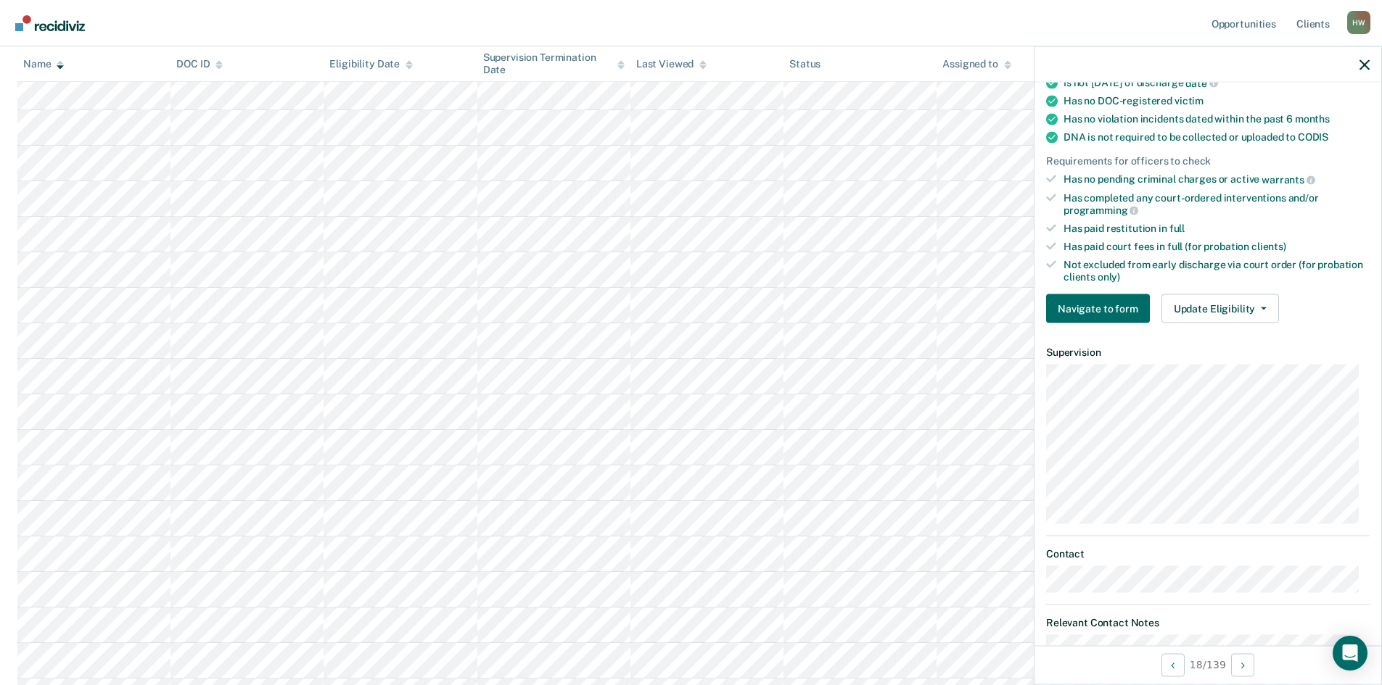
scroll to position [319, 0]
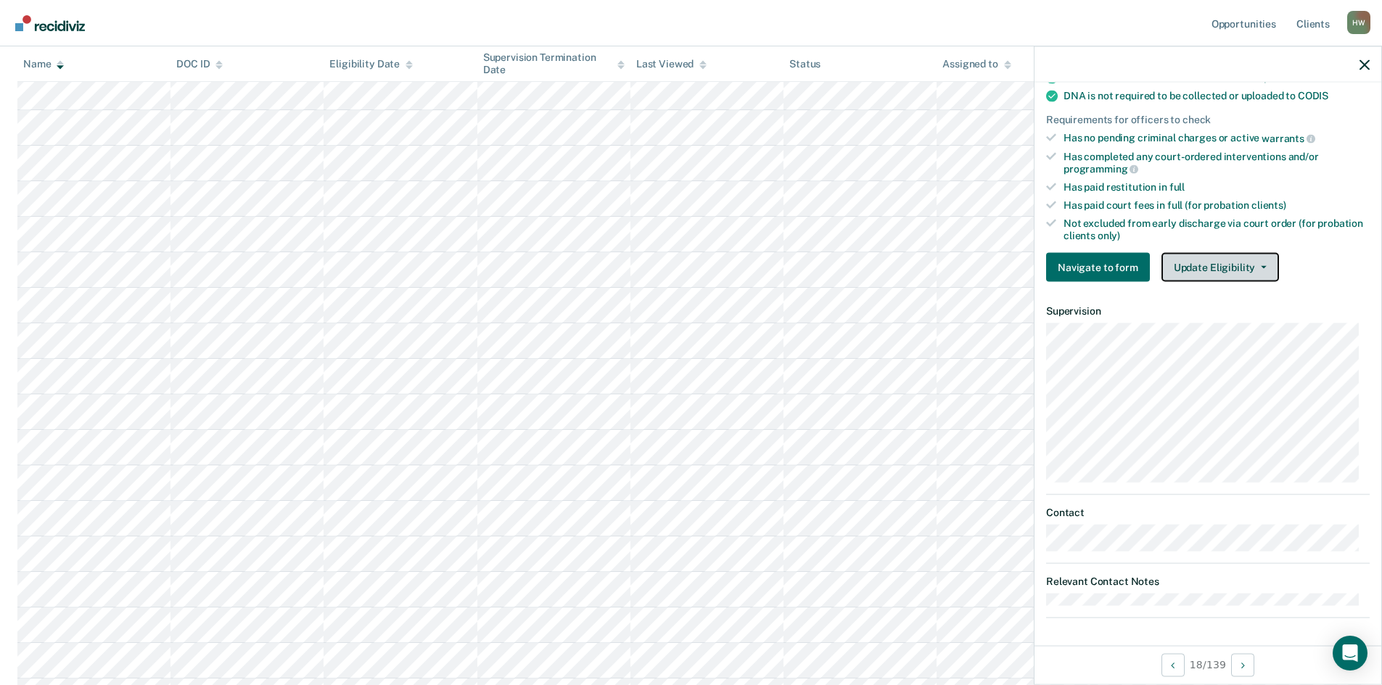
click at [1263, 262] on button "Update Eligibility" at bounding box center [1219, 267] width 117 height 29
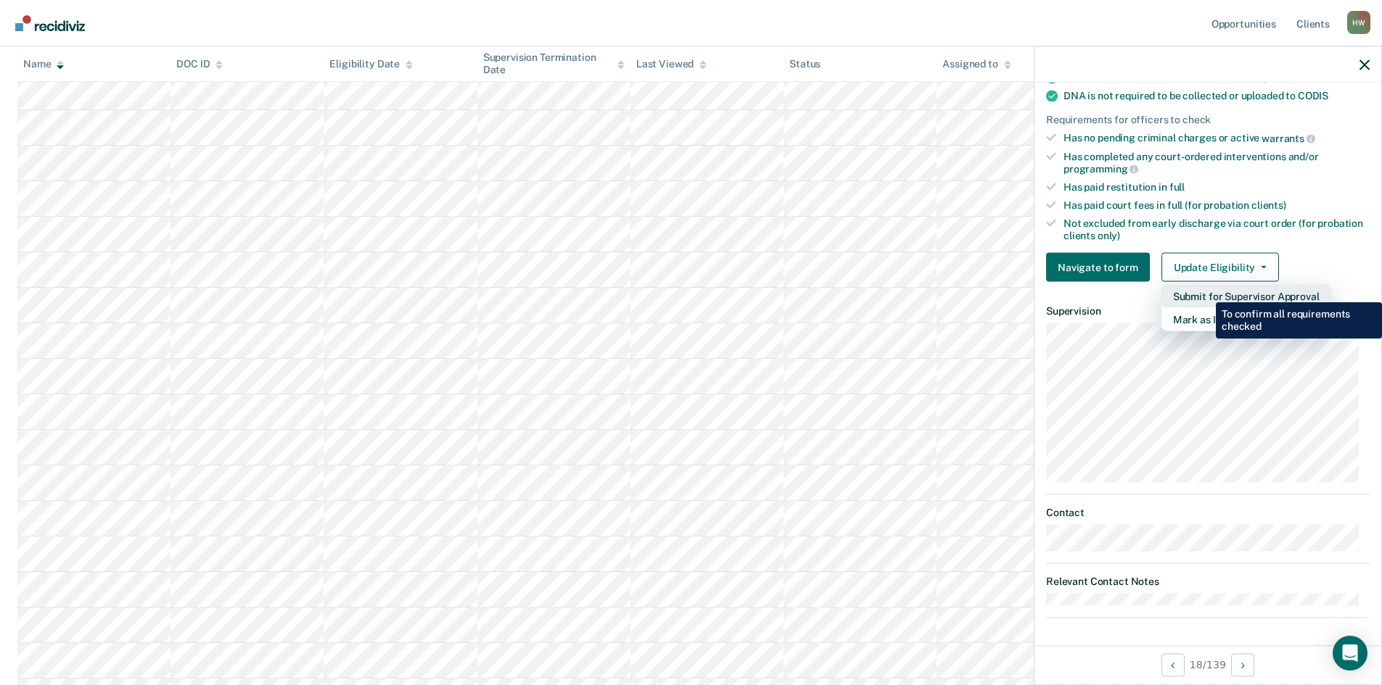
click at [1205, 292] on button "Submit for Supervisor Approval" at bounding box center [1246, 296] width 170 height 23
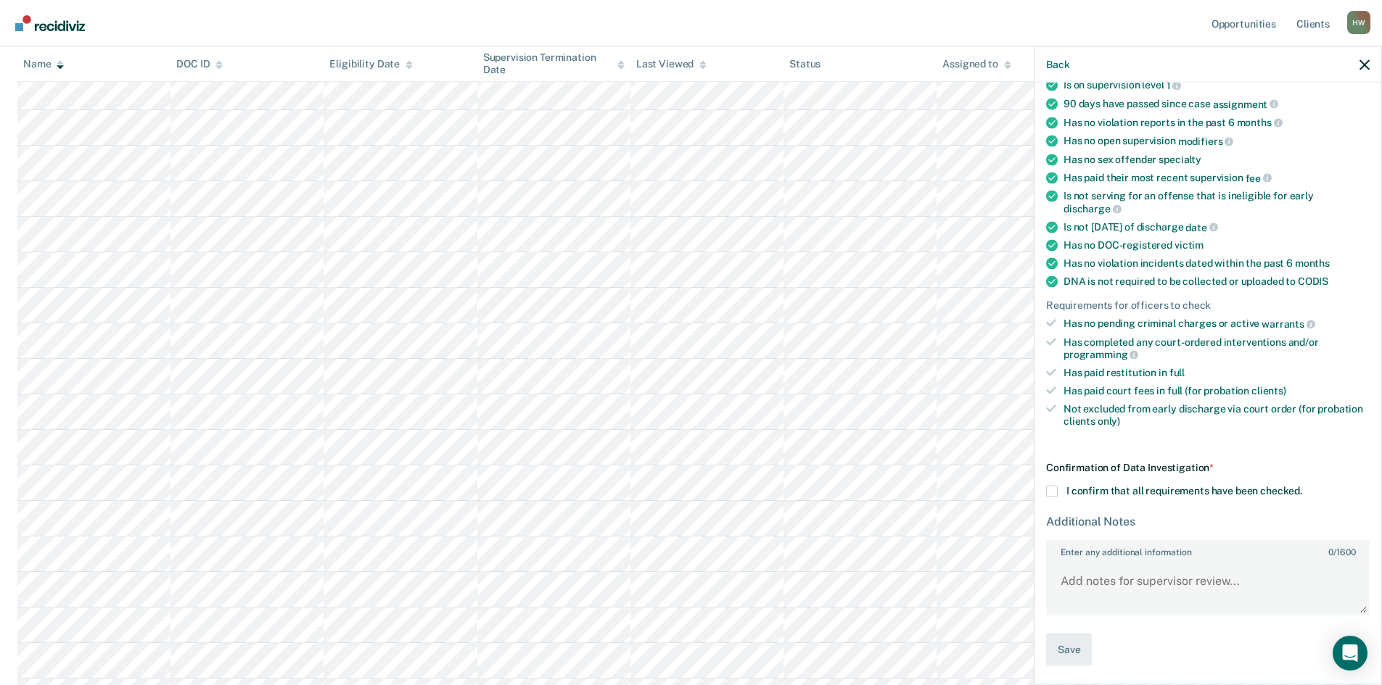
click at [1051, 491] on span at bounding box center [1052, 492] width 12 height 12
click at [1302, 486] on input "I confirm that all requirements have been checked." at bounding box center [1302, 486] width 0 height 0
click at [1074, 648] on button "Save" at bounding box center [1069, 650] width 46 height 33
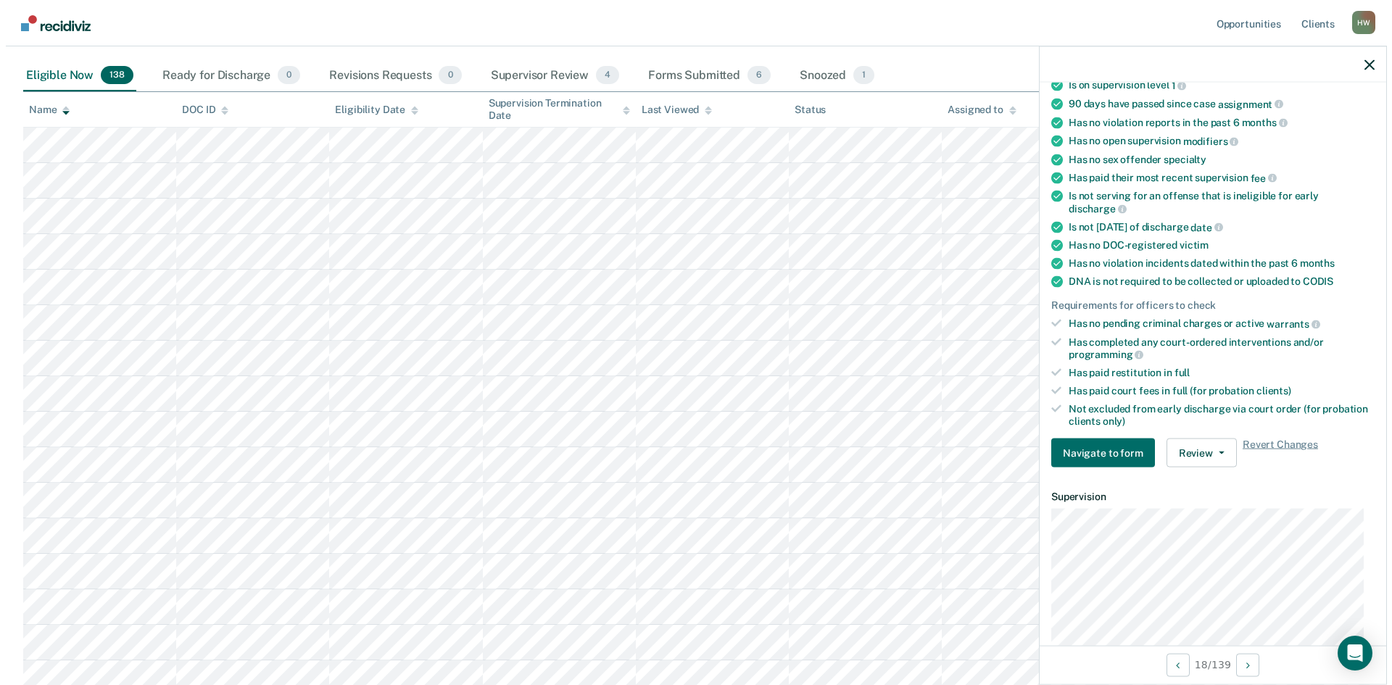
scroll to position [0, 0]
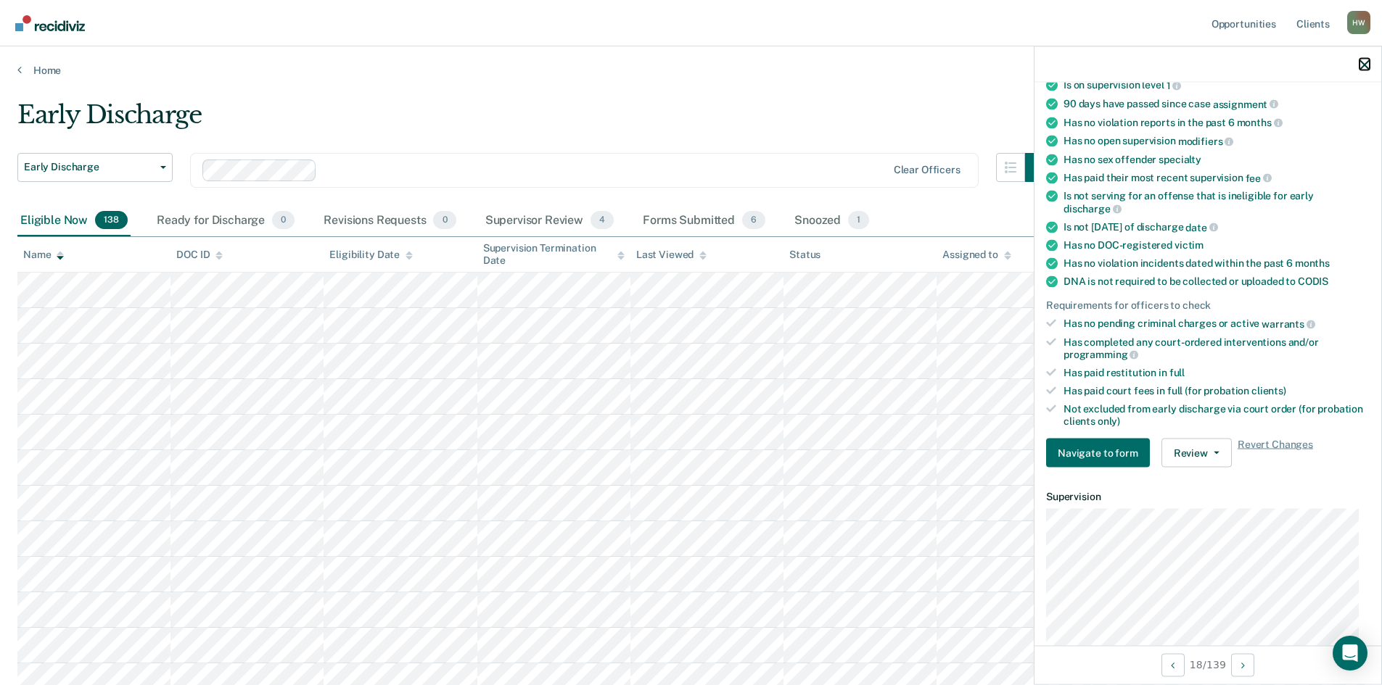
click at [1362, 59] on icon "button" at bounding box center [1364, 64] width 10 height 10
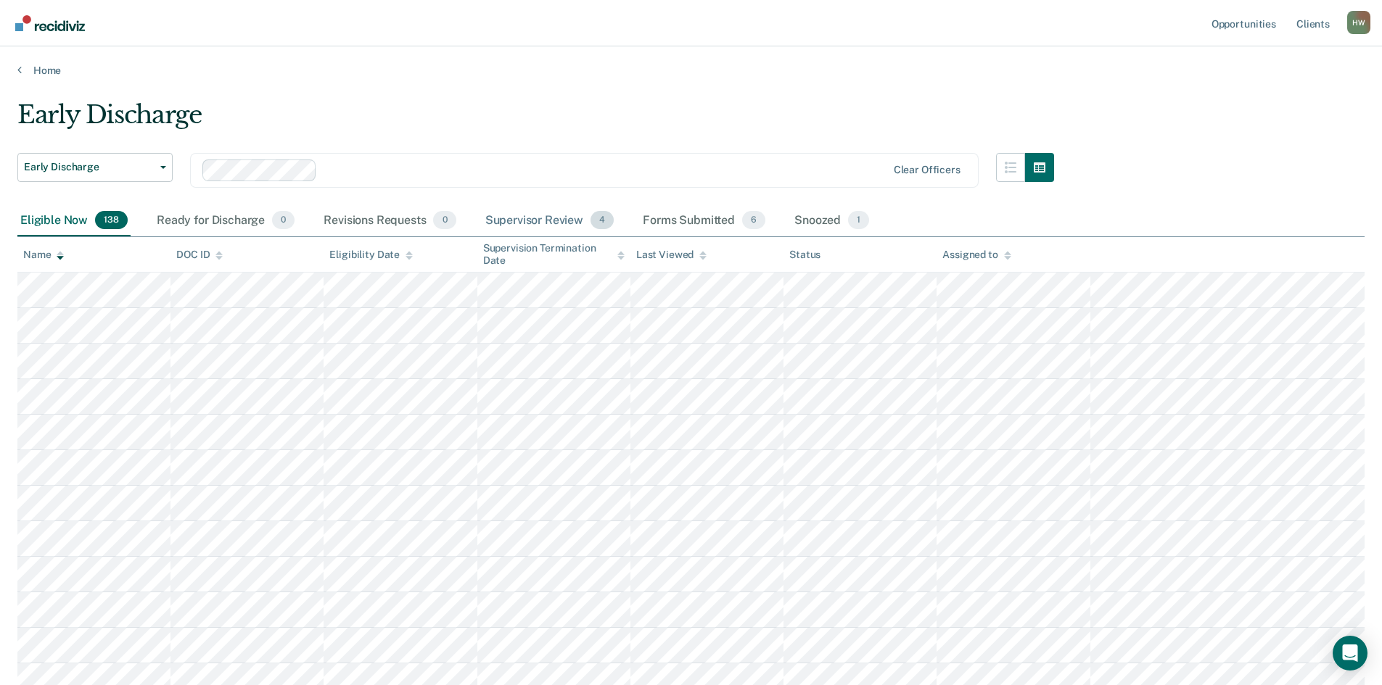
click at [535, 222] on div "Supervisor Review 4" at bounding box center [549, 221] width 135 height 32
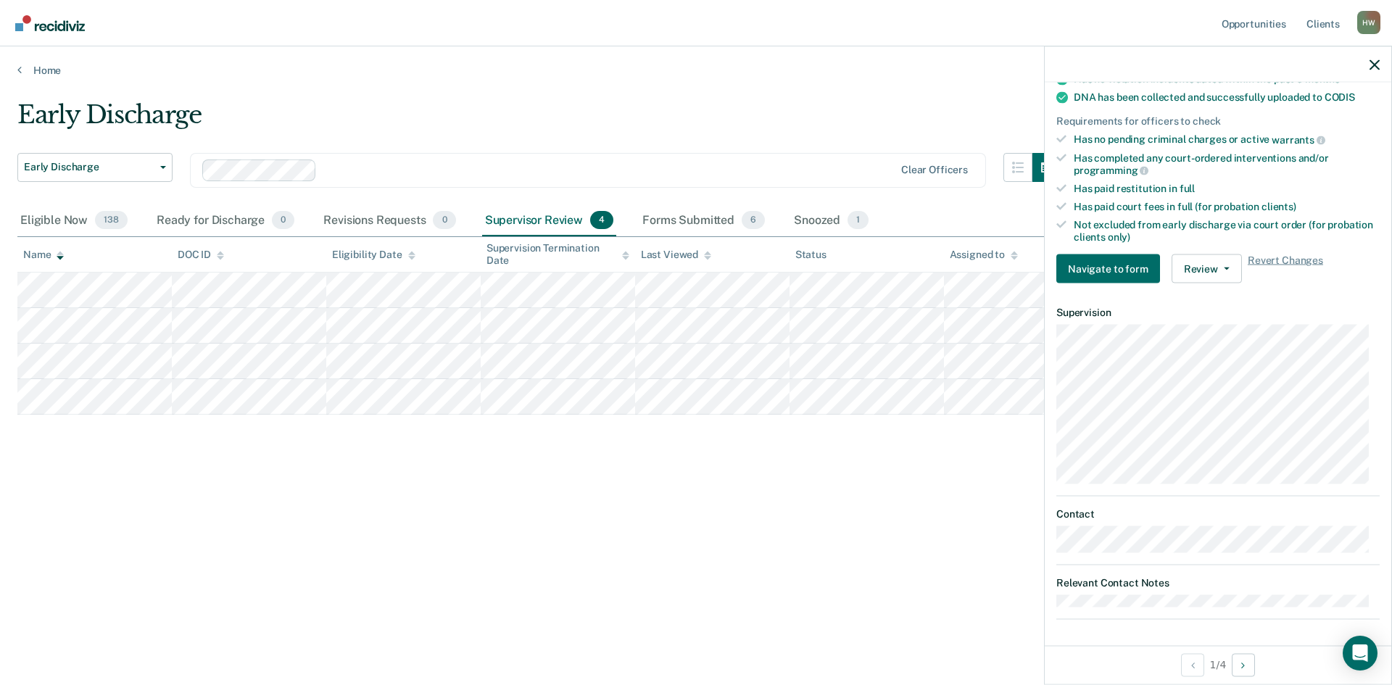
scroll to position [319, 0]
click at [1228, 265] on button "Review" at bounding box center [1207, 267] width 70 height 29
click at [1286, 253] on span "Revert Changes" at bounding box center [1285, 267] width 75 height 29
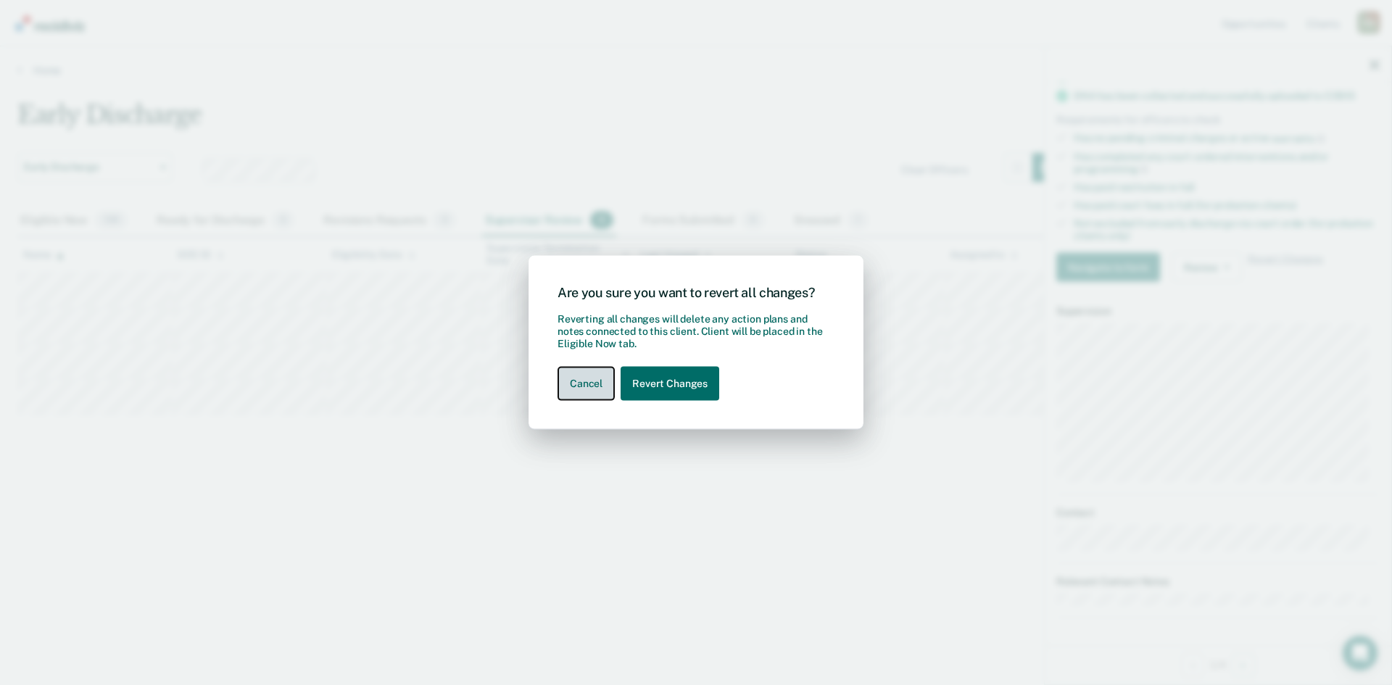
click at [592, 381] on button "Cancel" at bounding box center [586, 384] width 57 height 34
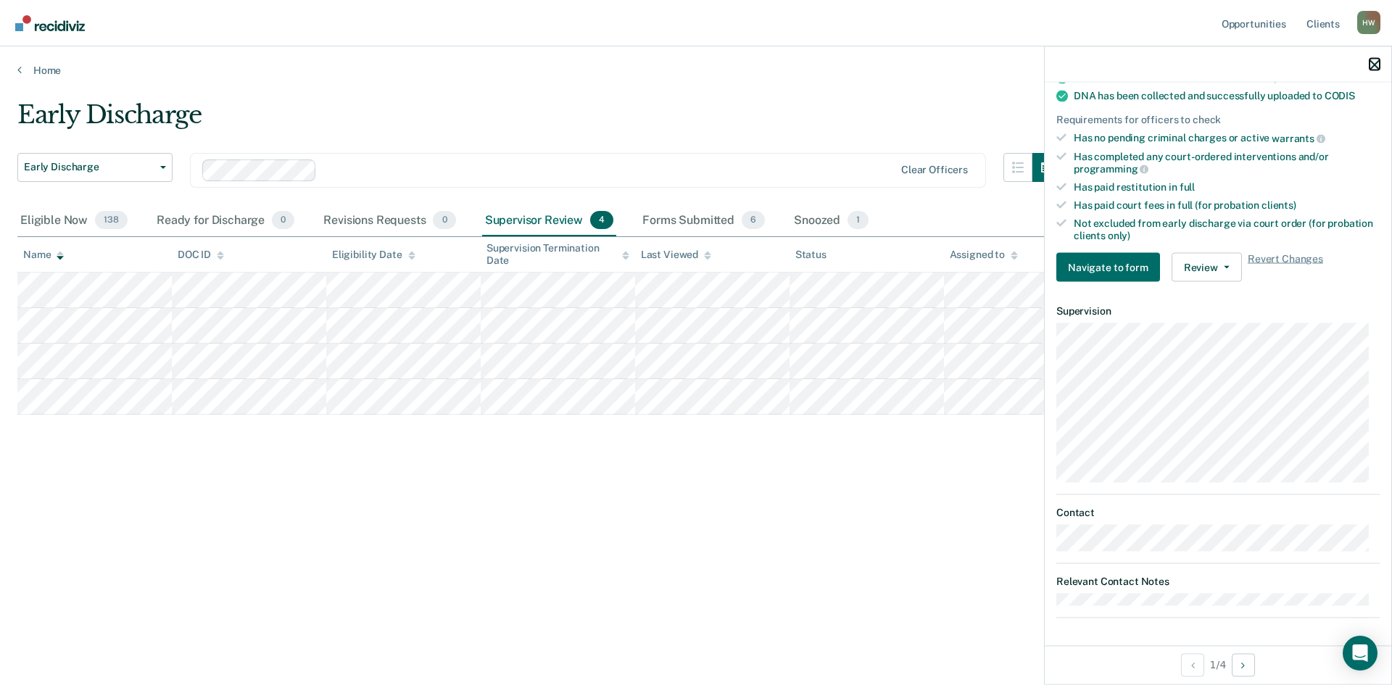
click at [1373, 65] on icon "button" at bounding box center [1375, 64] width 10 height 10
